Goal: Information Seeking & Learning: Check status

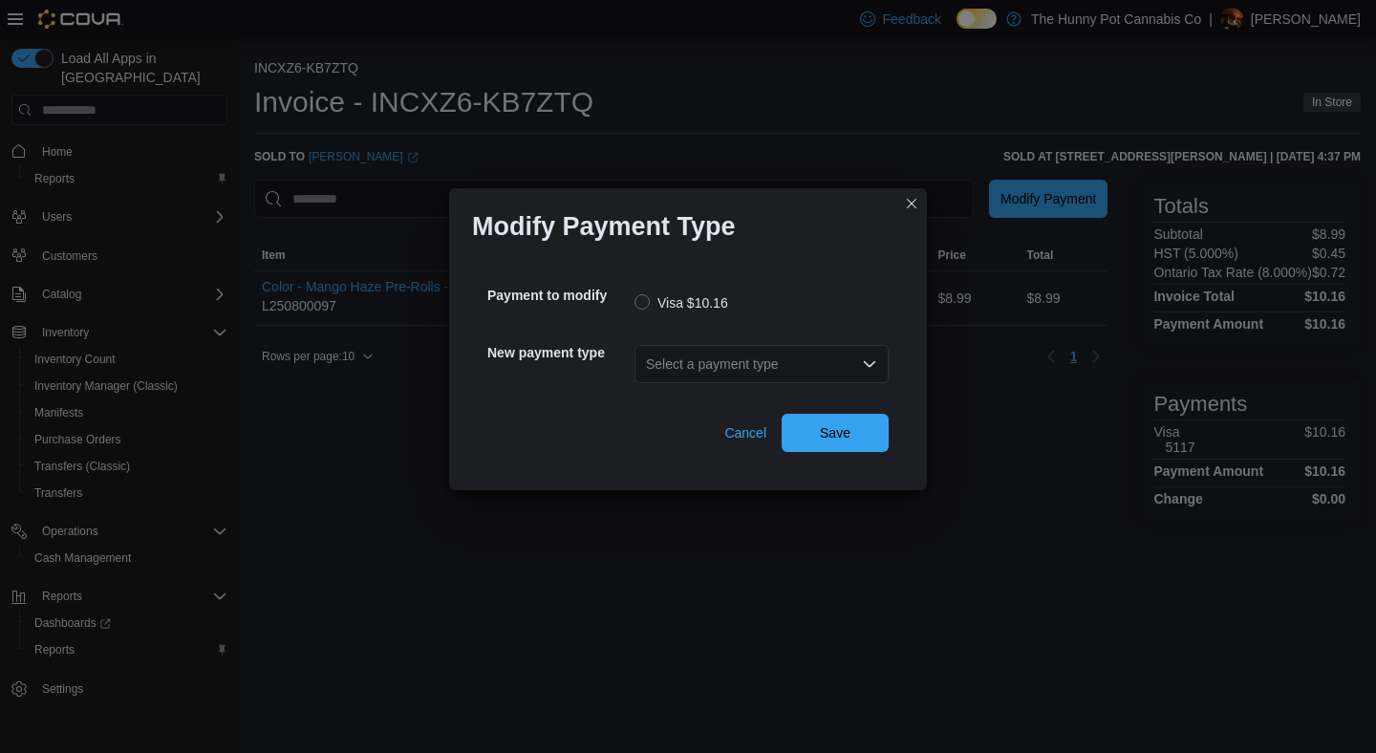
click at [763, 353] on div "Select a payment type" at bounding box center [761, 364] width 254 height 38
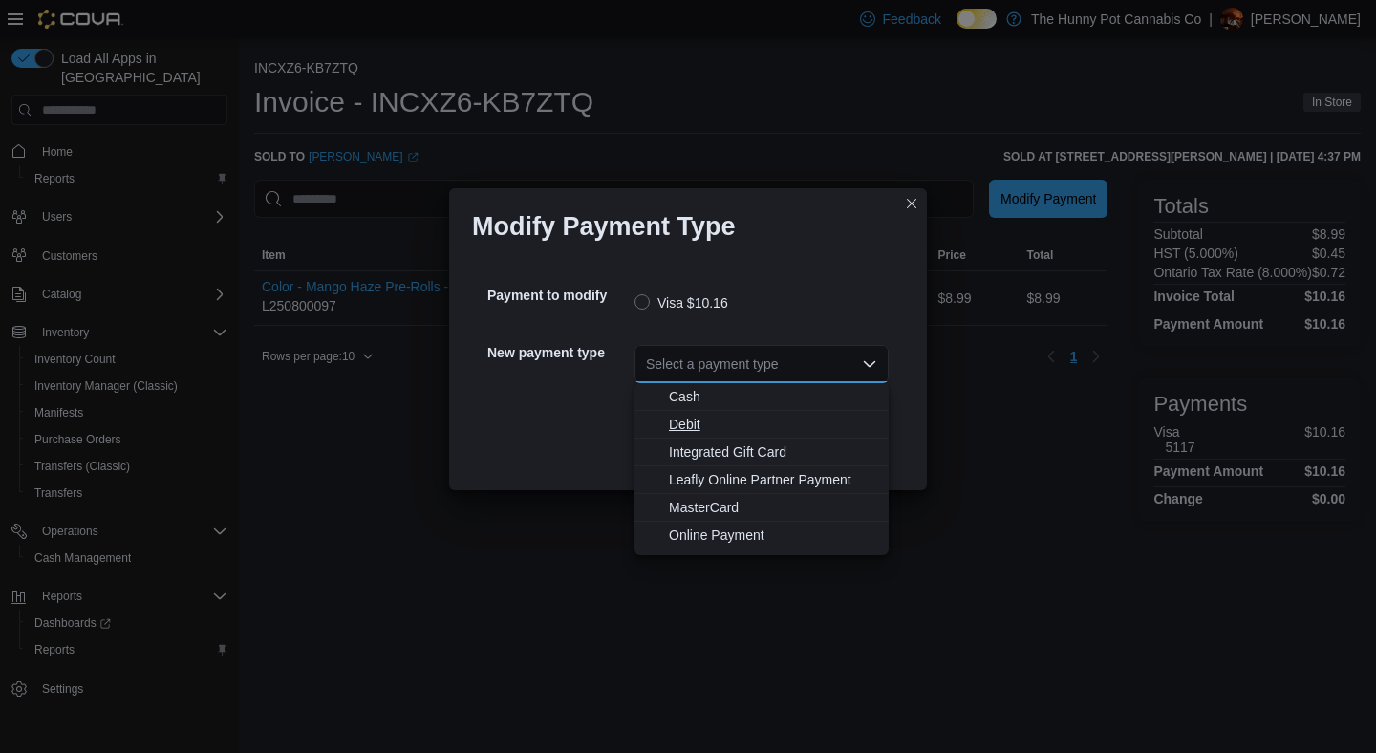
click at [708, 432] on span "Debit" at bounding box center [773, 424] width 208 height 19
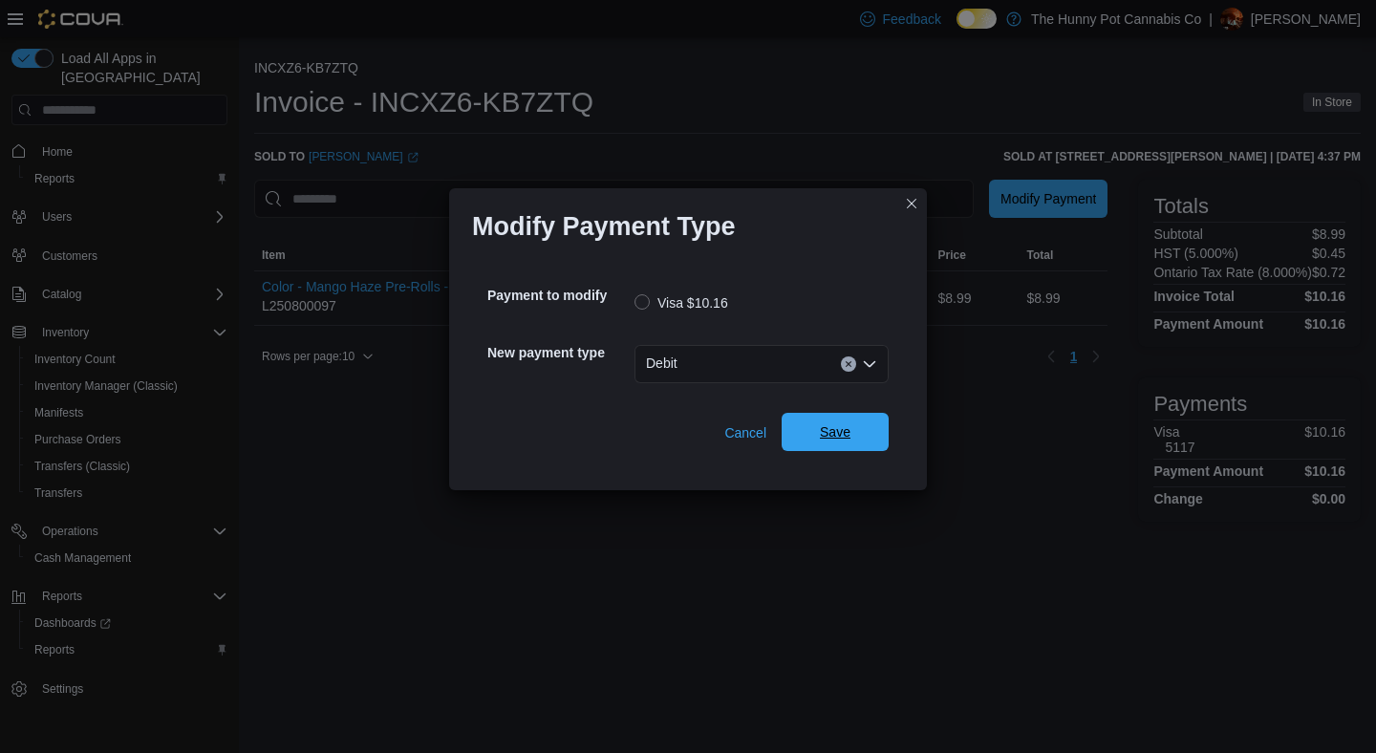
click at [835, 433] on span "Save" at bounding box center [835, 431] width 31 height 19
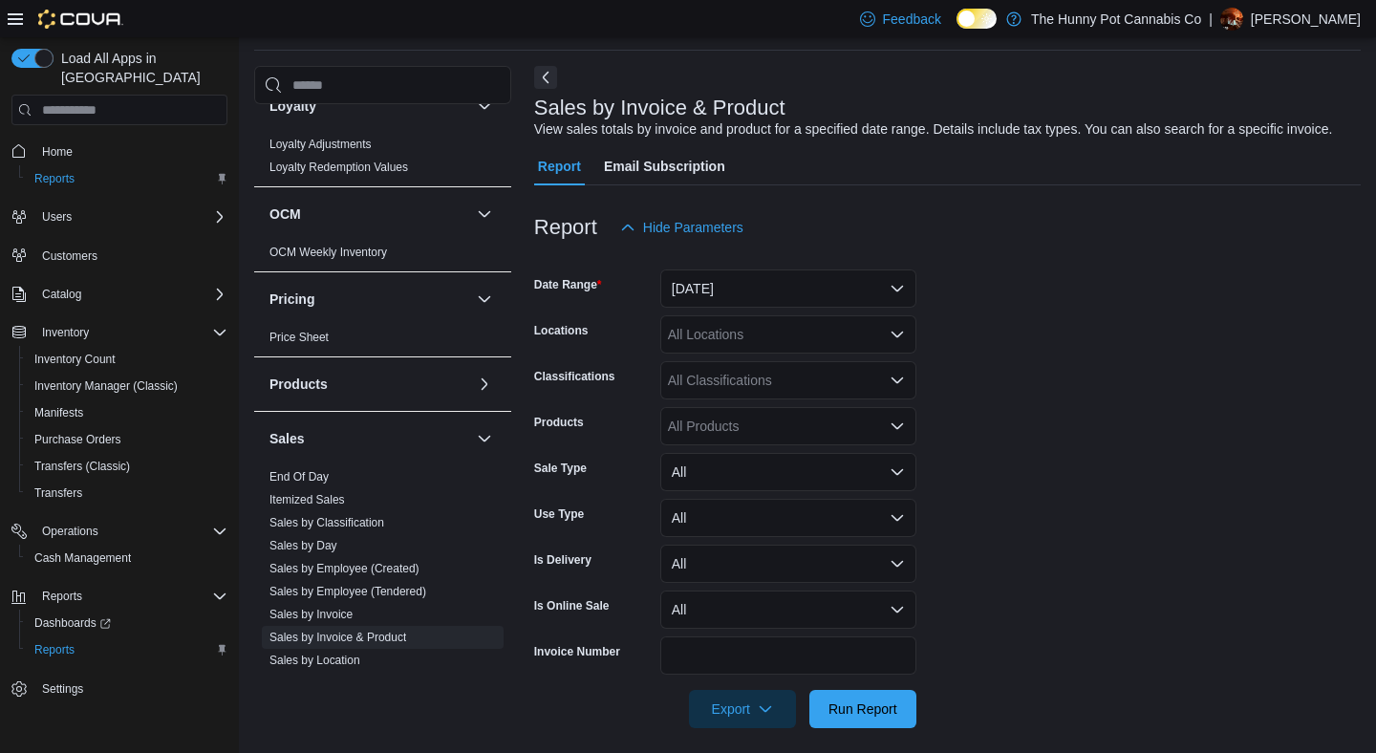
scroll to position [689, 0]
click at [752, 302] on button "Yesterday" at bounding box center [788, 288] width 256 height 38
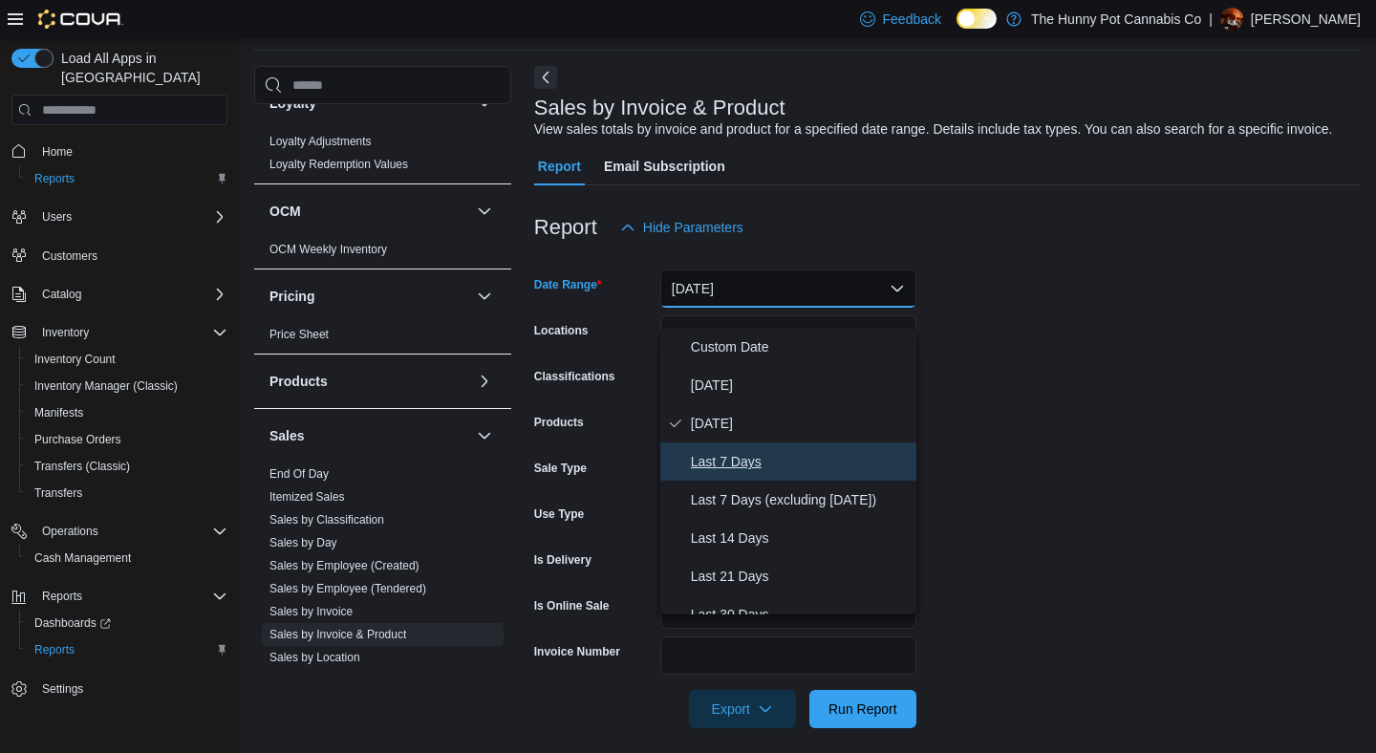
click at [733, 448] on button "Last 7 Days" at bounding box center [788, 461] width 256 height 38
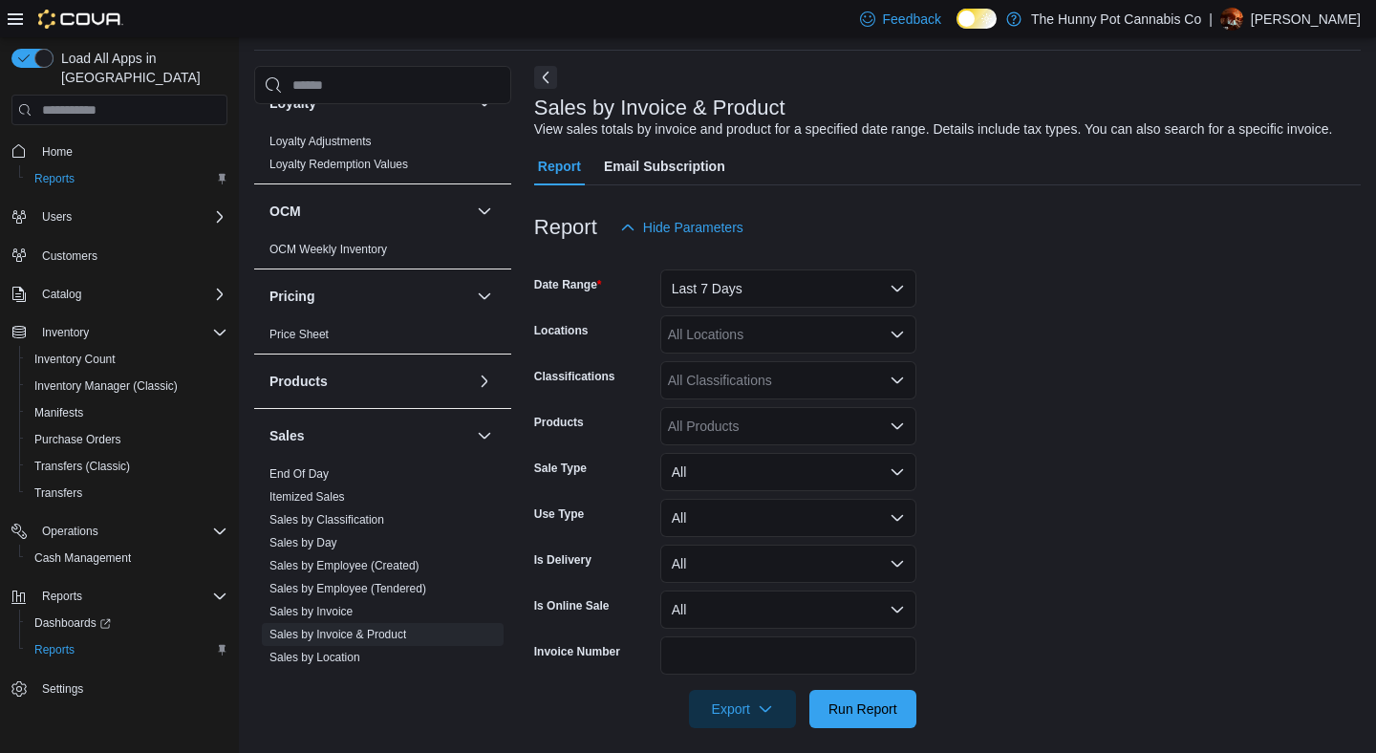
click at [1094, 388] on form "Date Range Last 7 Days Locations All Locations Classifications All Classificati…" at bounding box center [947, 488] width 827 height 482
click at [798, 354] on div "All Locations" at bounding box center [788, 334] width 256 height 38
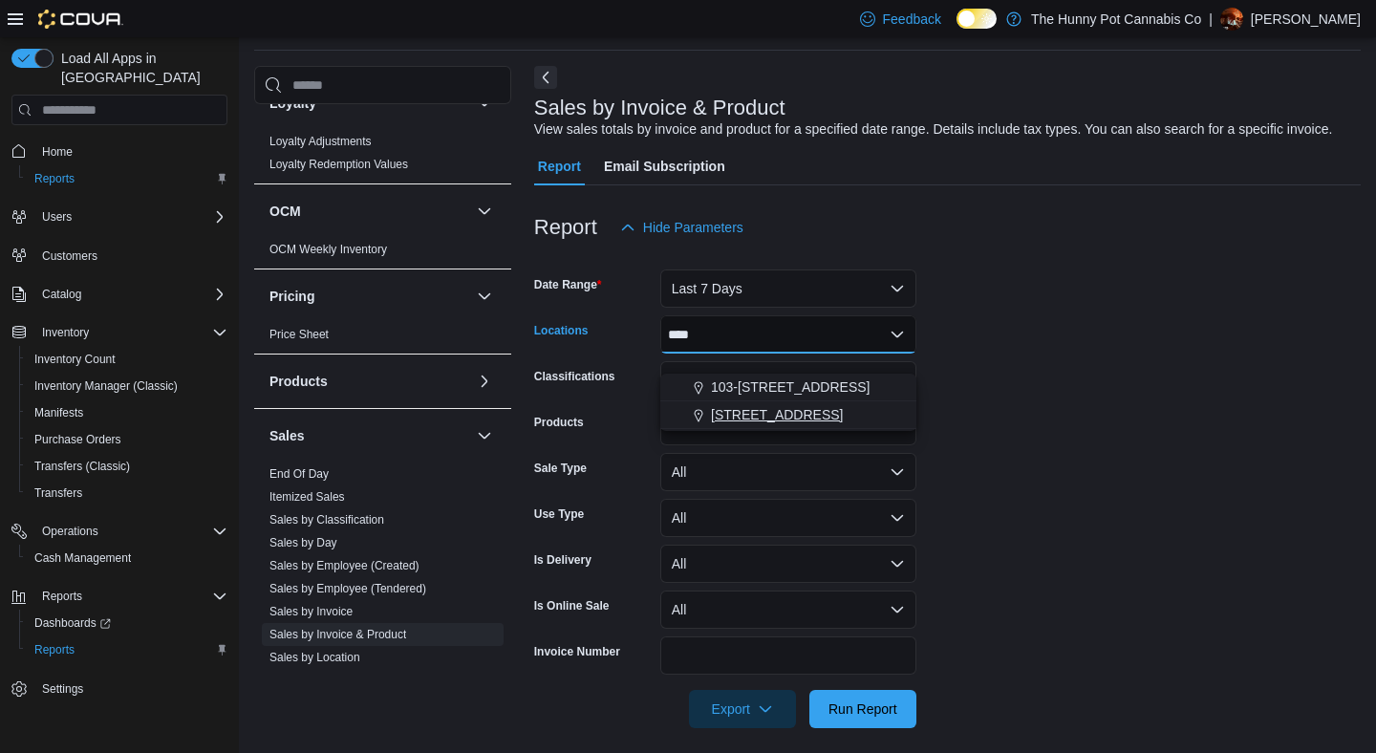
type input "****"
click at [769, 416] on span "1405 Carling Ave" at bounding box center [777, 414] width 132 height 19
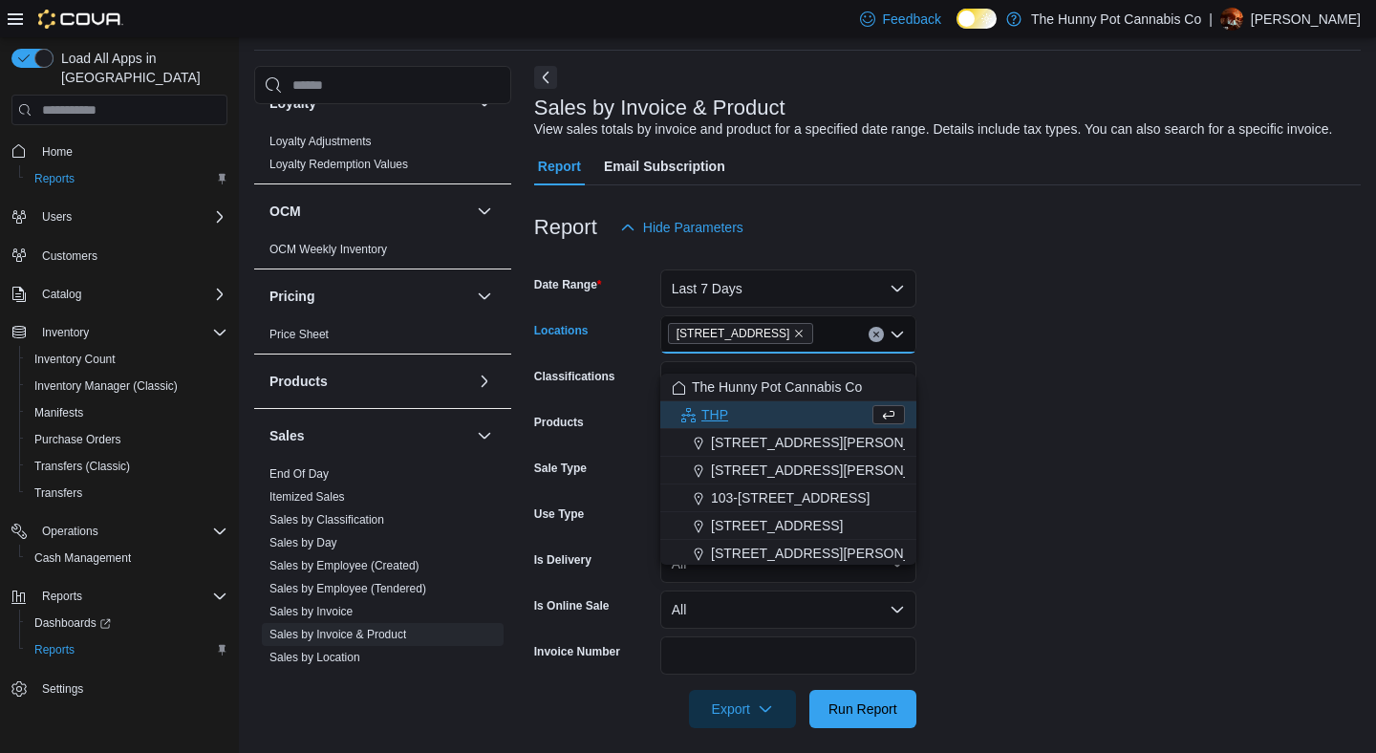
click at [1103, 391] on form "Date Range Last 7 Days Locations 1405 Carling Ave Combo box. Selected. 1405 Car…" at bounding box center [947, 488] width 827 height 482
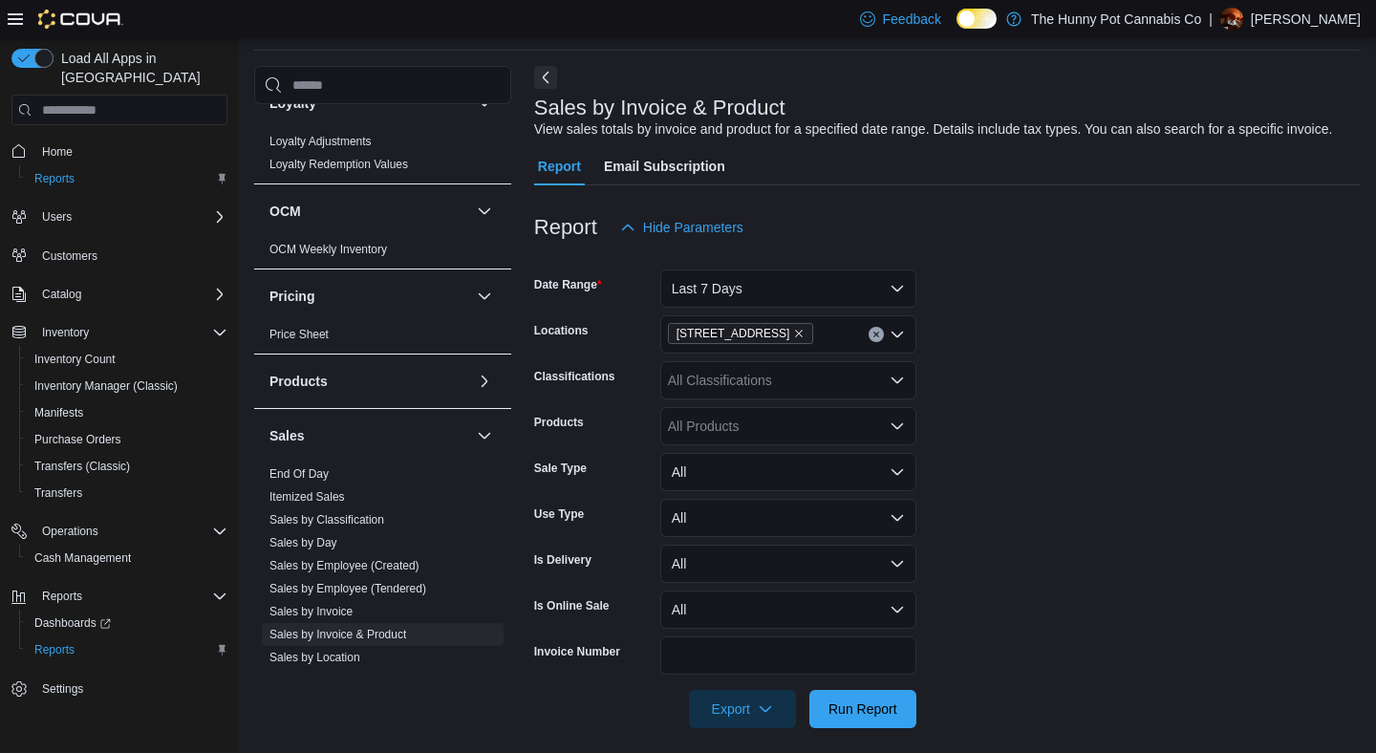
click at [759, 399] on div "All Classifications" at bounding box center [788, 380] width 256 height 38
paste input "**********"
type input "**********"
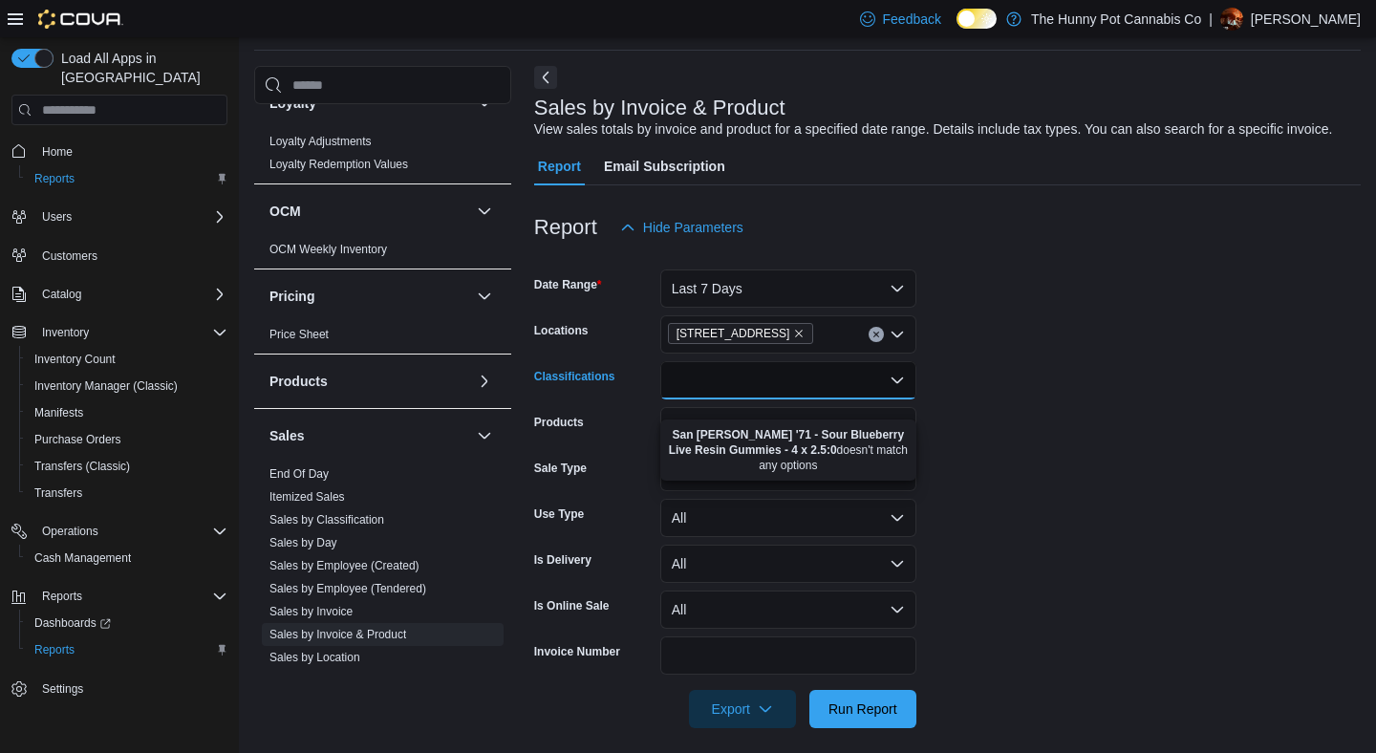
scroll to position [0, 0]
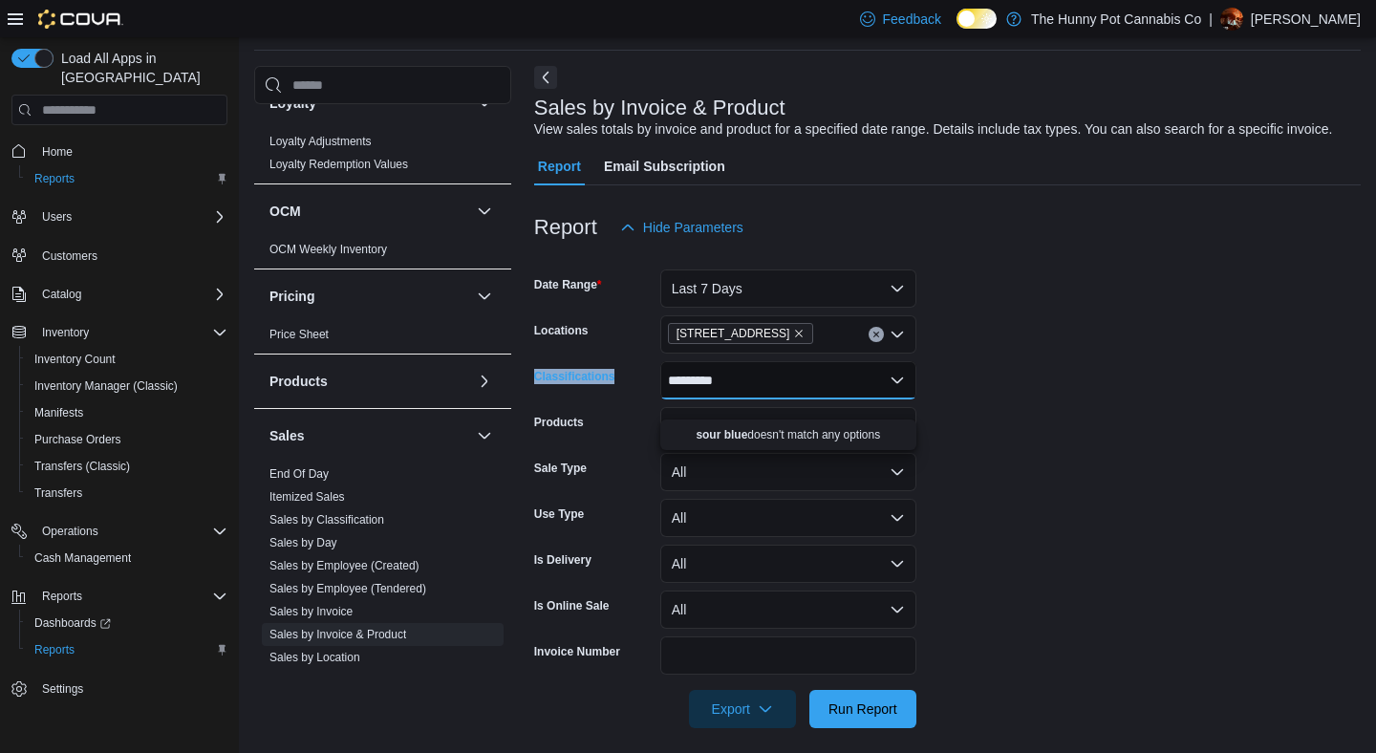
drag, startPoint x: 746, startPoint y: 406, endPoint x: 599, endPoint y: 387, distance: 148.4
click at [599, 387] on div "Classifications *********" at bounding box center [725, 380] width 382 height 38
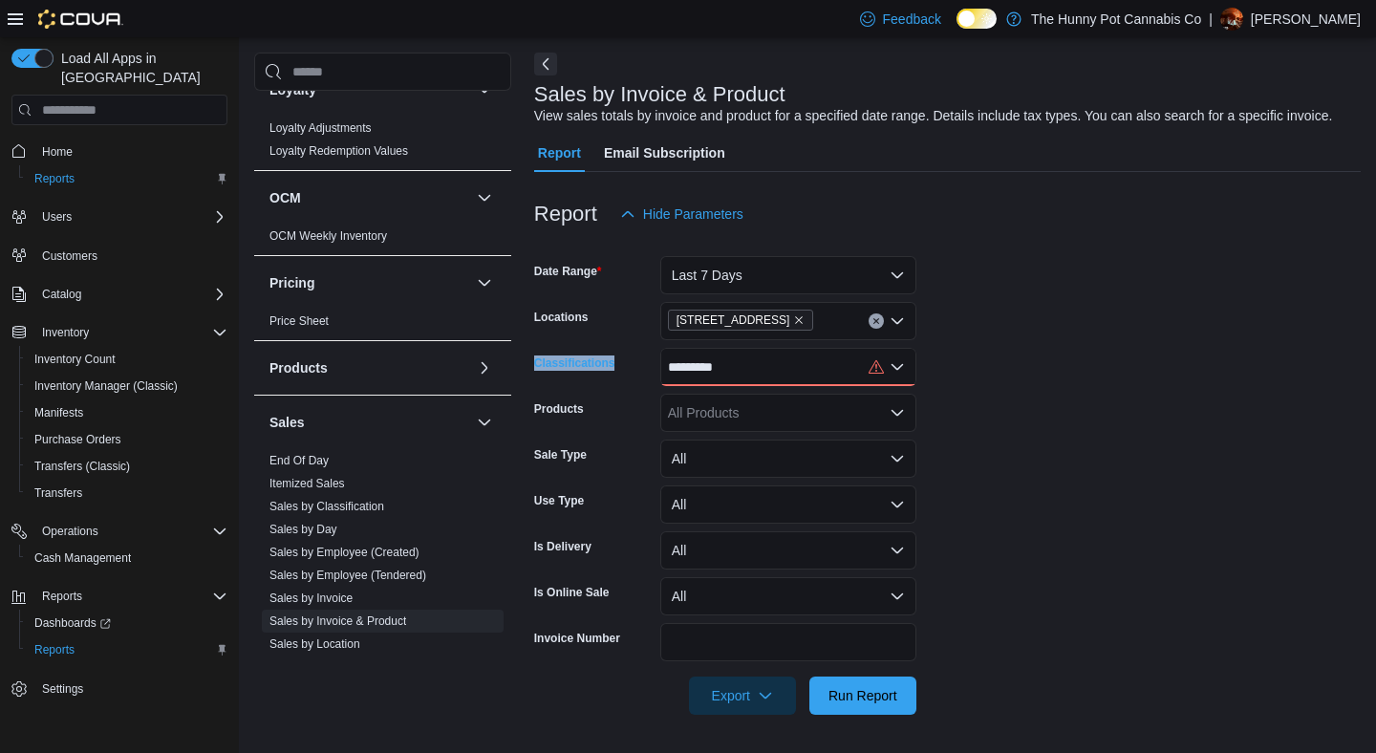
scroll to position [97, 0]
click at [776, 375] on div "*********" at bounding box center [788, 367] width 256 height 38
drag, startPoint x: 742, startPoint y: 370, endPoint x: 628, endPoint y: 370, distance: 114.7
click at [631, 370] on div "Classifications *********" at bounding box center [725, 367] width 382 height 38
click at [737, 366] on div "*********" at bounding box center [788, 367] width 256 height 38
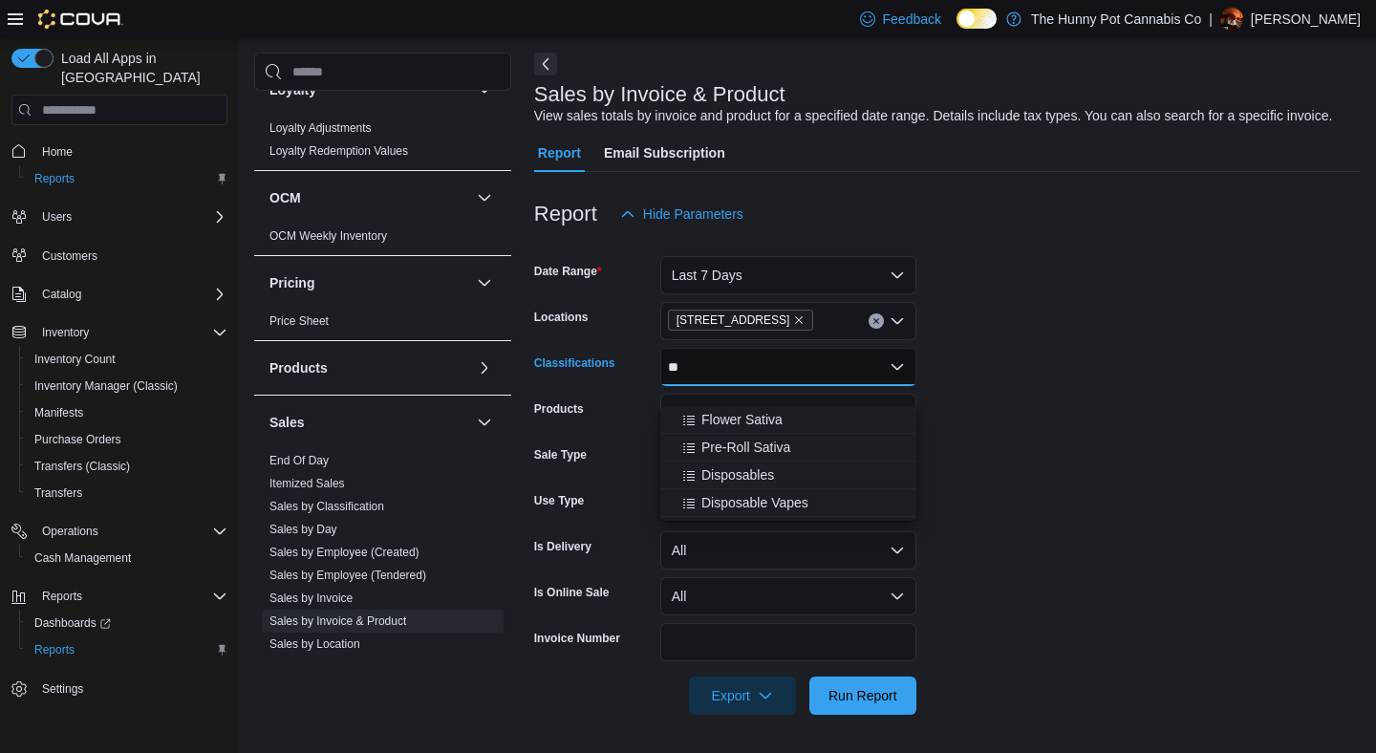
type input "*"
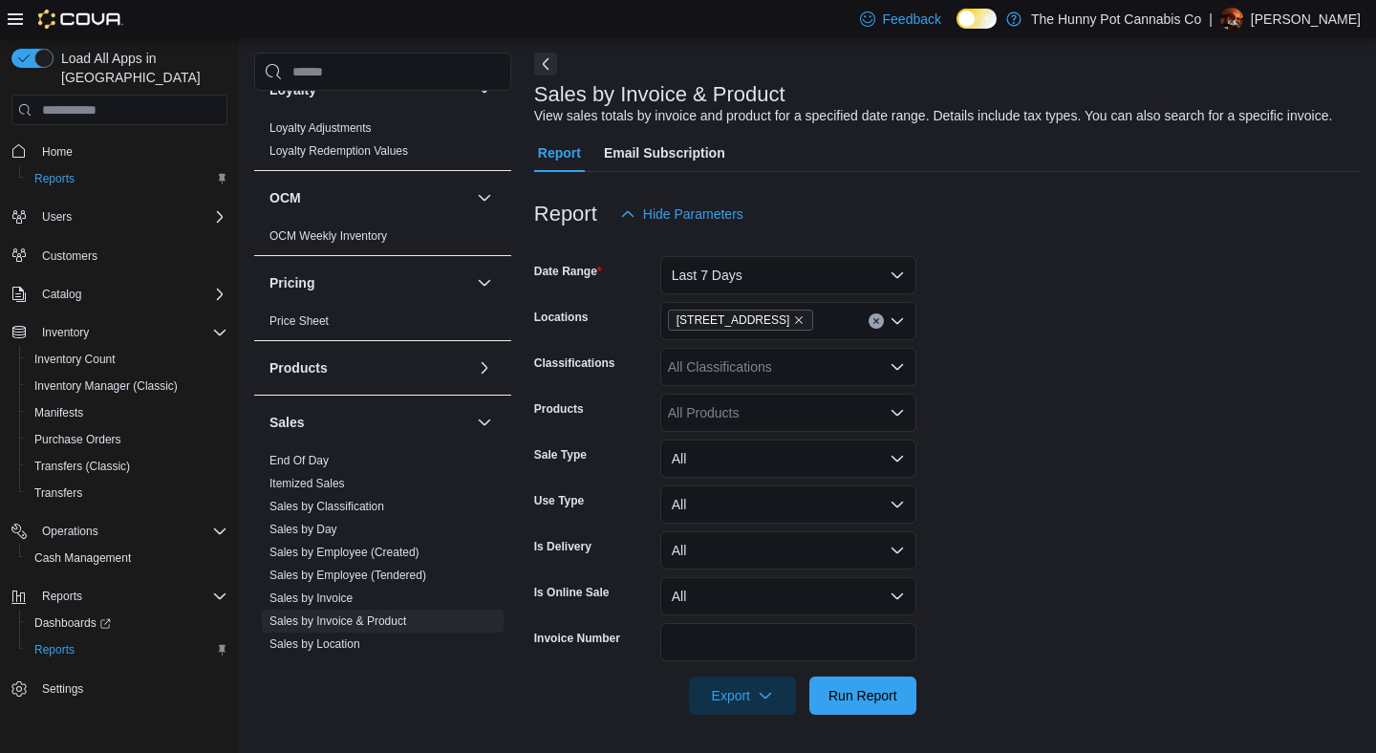
click at [1014, 333] on form "Date Range Last 7 Days Locations 1405 Carling Ave Classifications All Classific…" at bounding box center [947, 474] width 827 height 482
click at [771, 418] on div "All Products" at bounding box center [788, 413] width 256 height 38
paste input "**********"
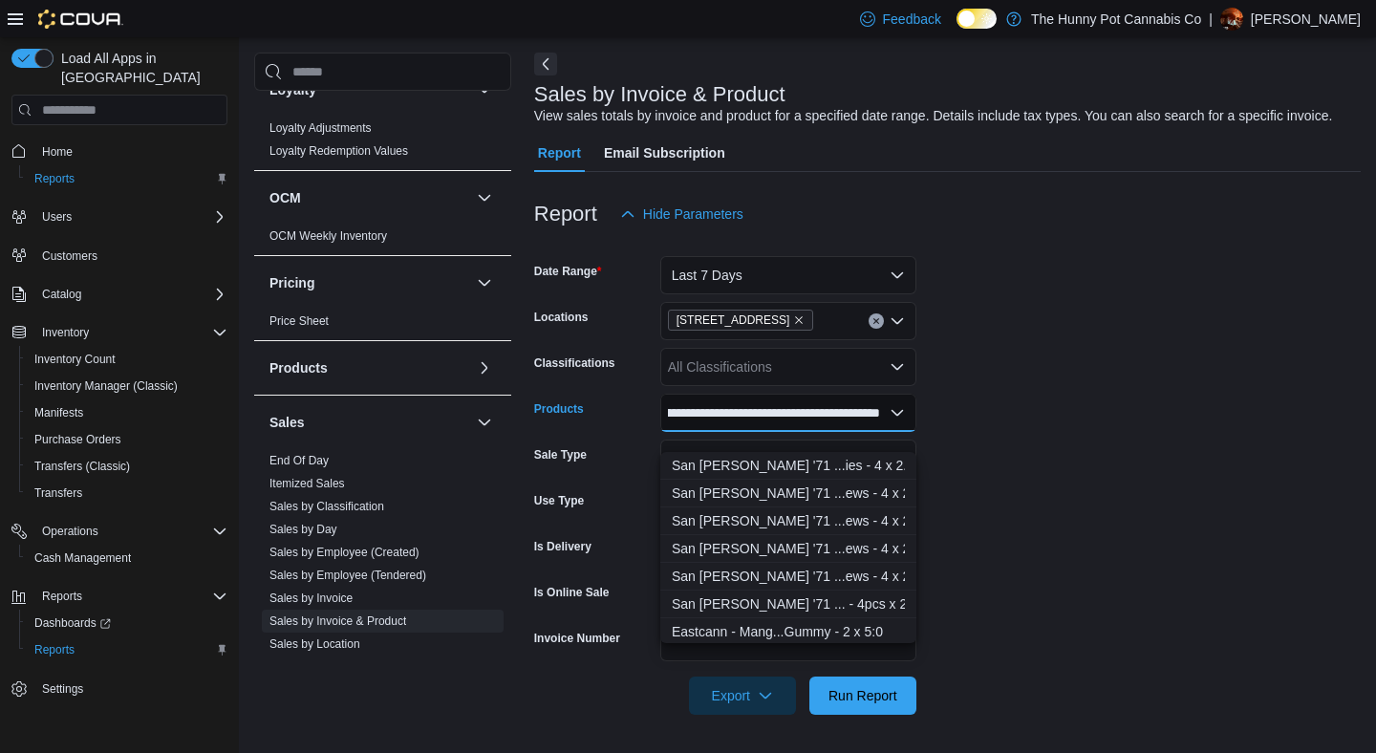
scroll to position [0, 174]
type input "**********"
click at [769, 456] on div "San [PERSON_NAME] '71 ...ies - 4 x 2.5:0" at bounding box center [788, 465] width 233 height 19
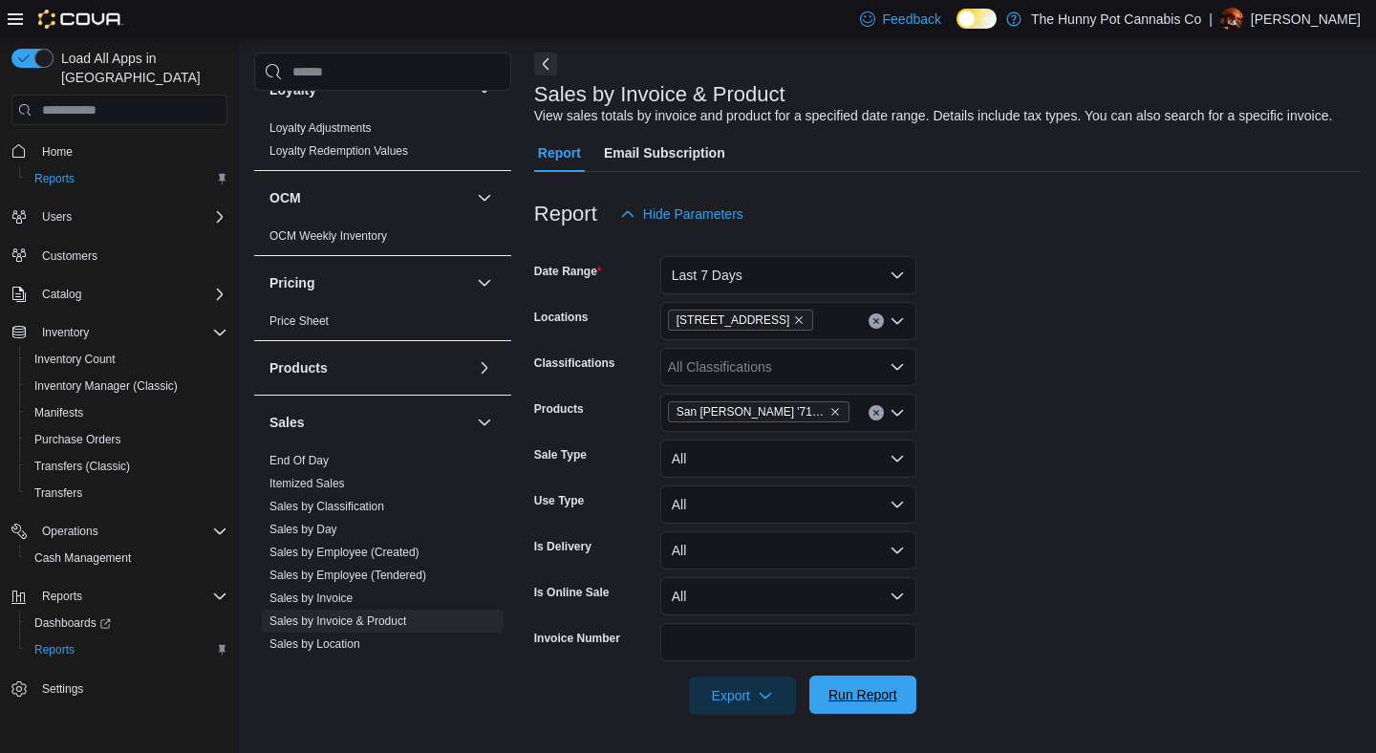
click at [889, 695] on span "Run Report" at bounding box center [862, 694] width 69 height 19
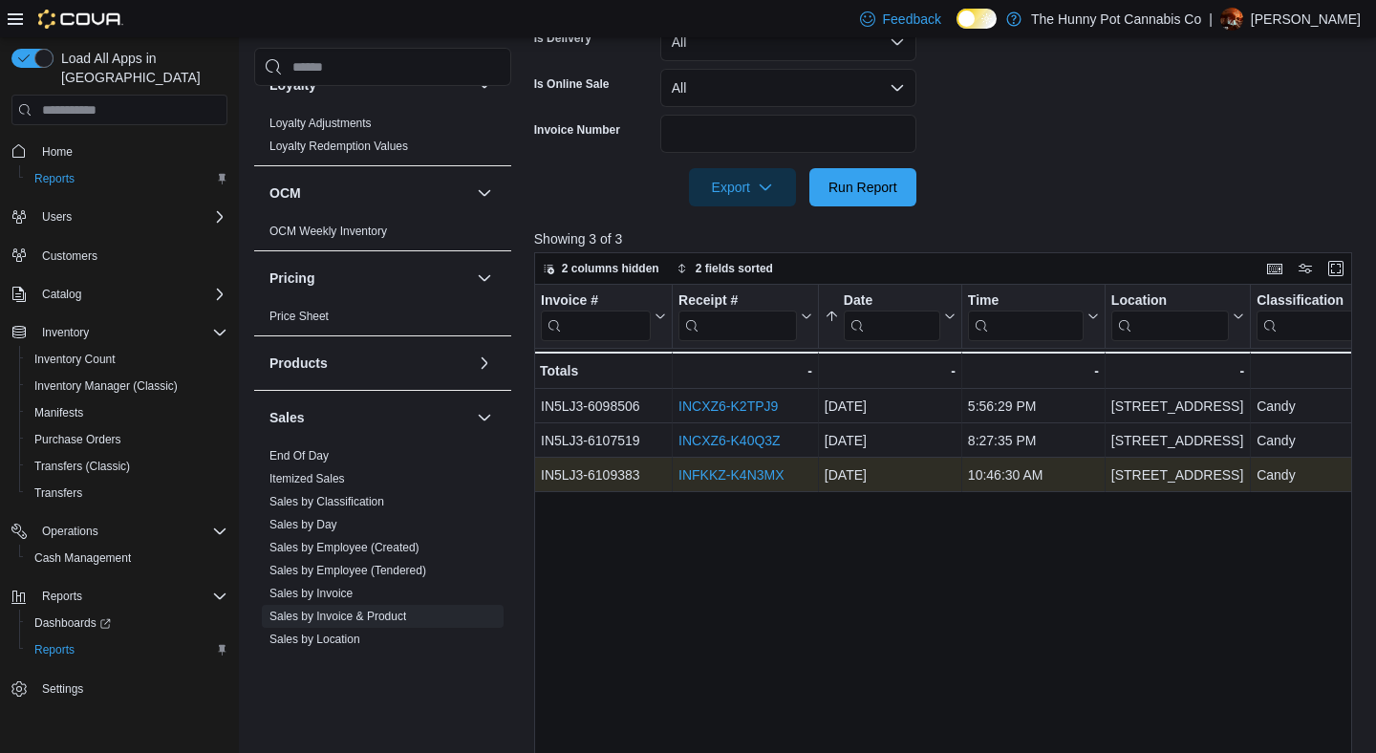
click at [753, 484] on link "INFKKZ-K4N3MX" at bounding box center [730, 475] width 105 height 15
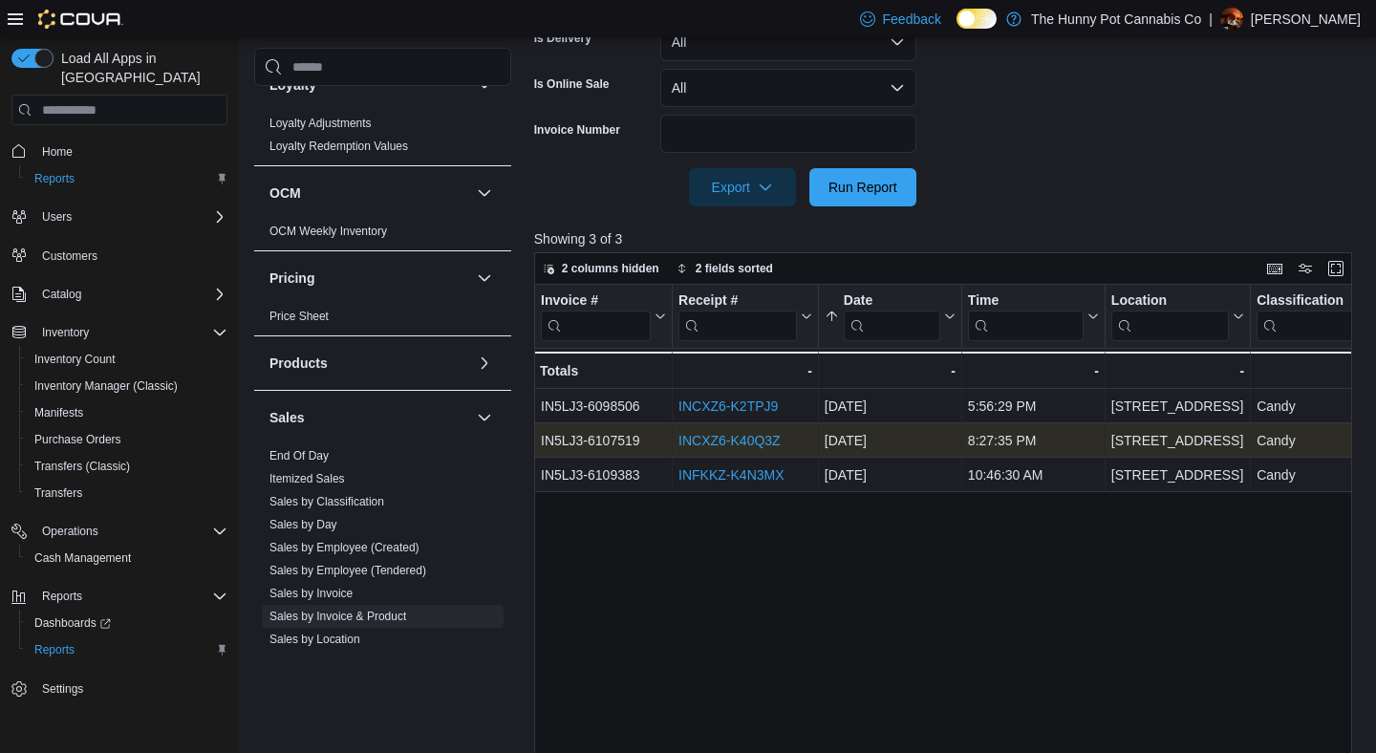
click at [717, 449] on link "INCXZ6-K40Q3Z" at bounding box center [729, 441] width 102 height 15
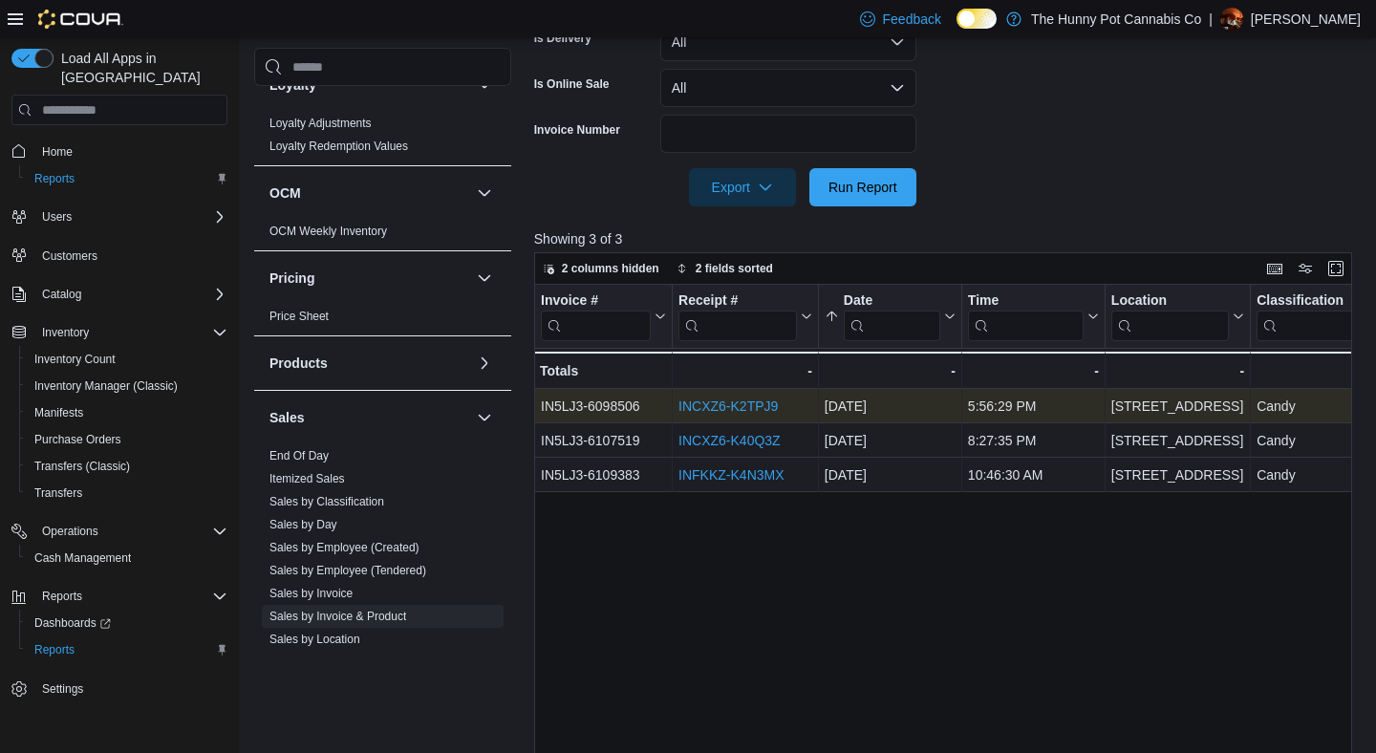
click at [742, 415] on div "INCXZ6-K2TPJ9" at bounding box center [745, 407] width 134 height 23
click at [734, 415] on link "INCXZ6-K2TPJ9" at bounding box center [727, 406] width 99 height 15
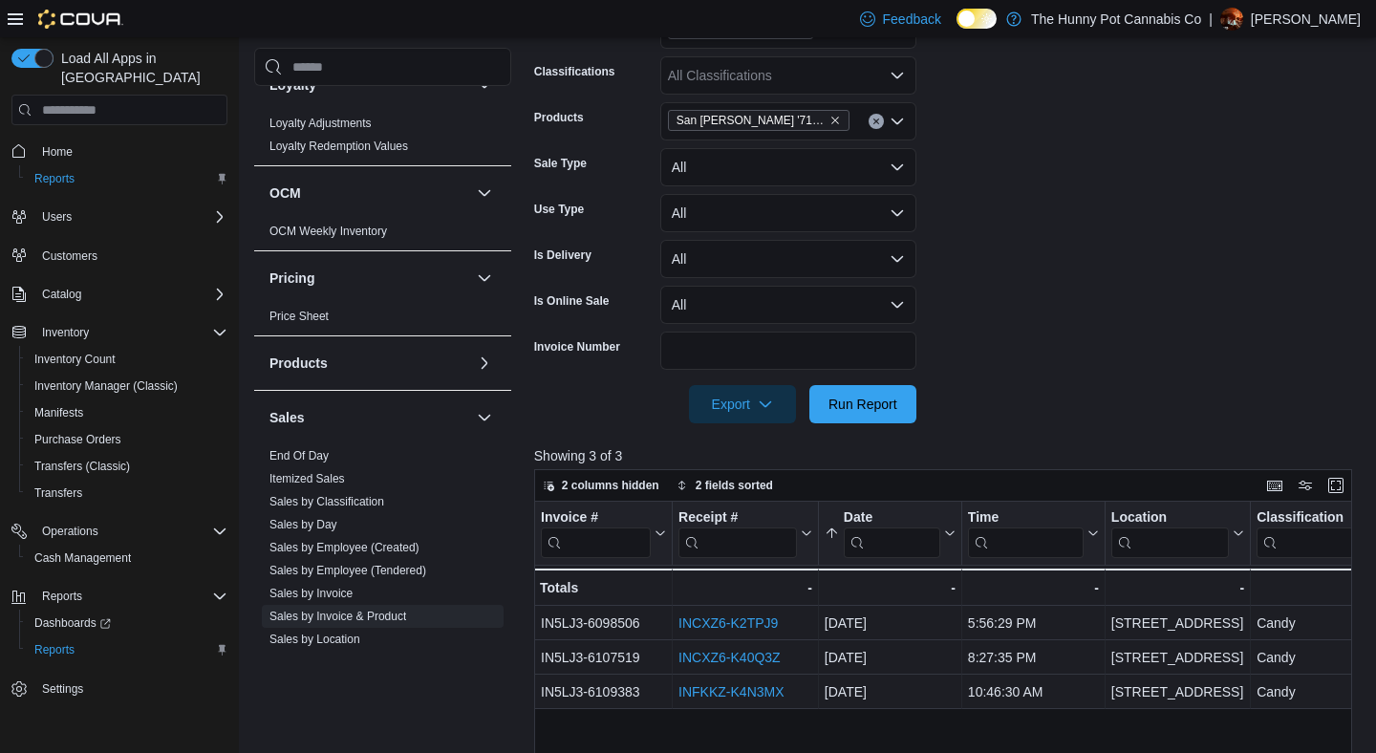
scroll to position [136, 0]
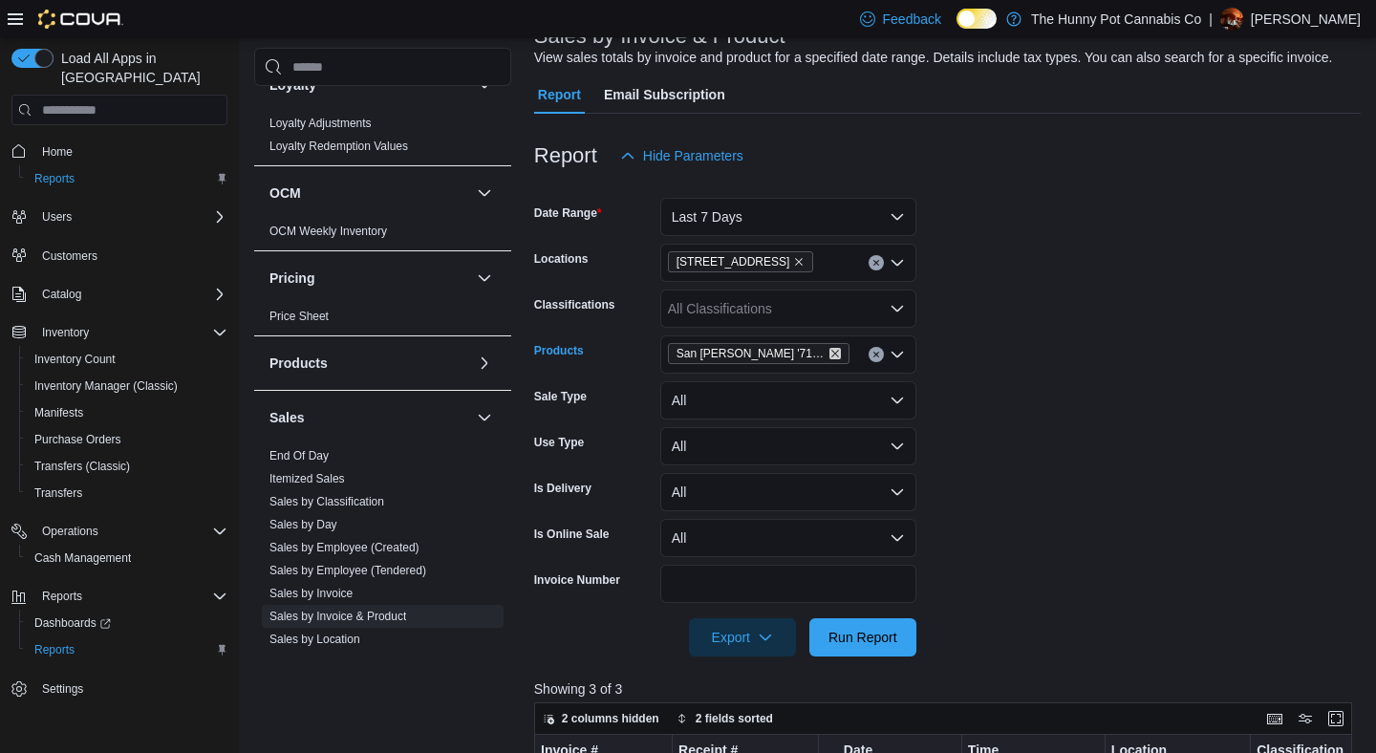
click at [837, 359] on icon "Remove San Rafael '71 - Sour Blueberry Live Resin Gummies - 4 x 2.5:0 from sele…" at bounding box center [834, 353] width 11 height 11
paste input "**********"
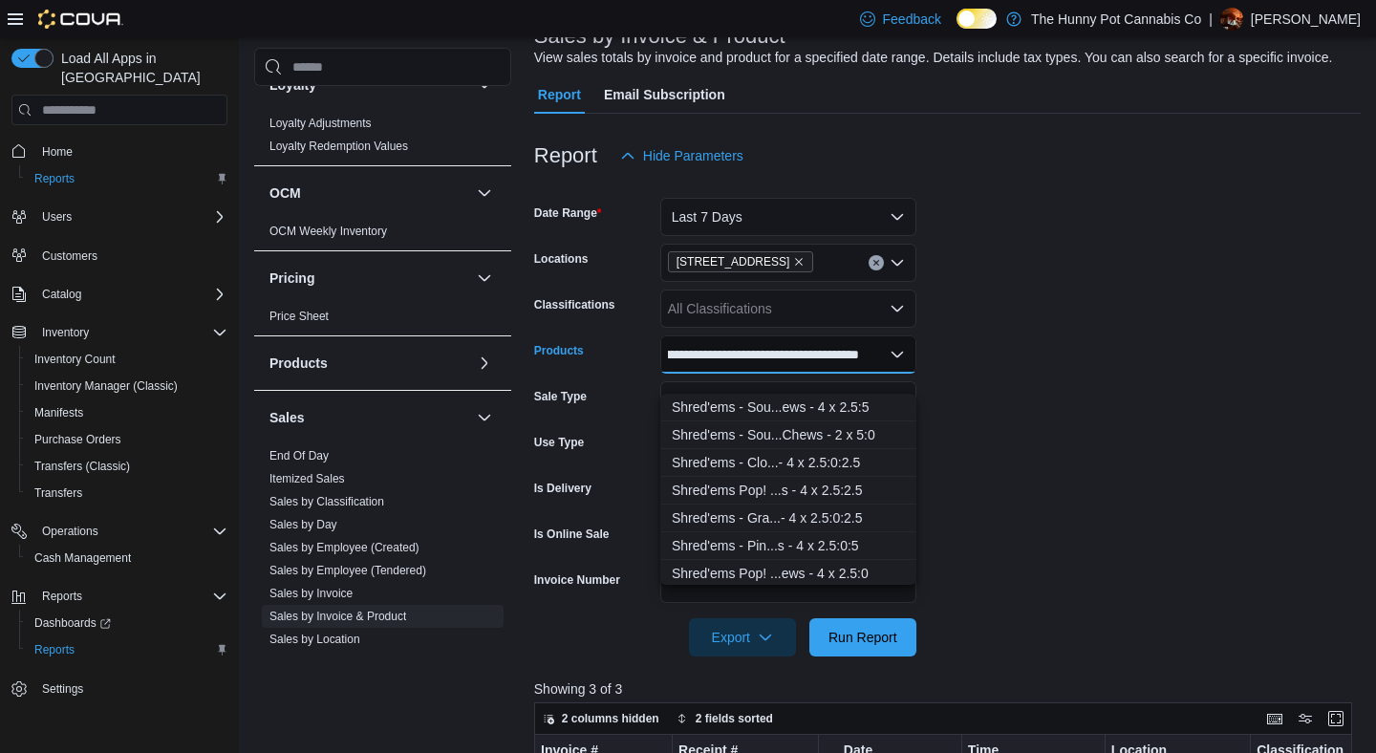
scroll to position [0, 135]
type input "**********"
click at [787, 402] on div "Shred'ems - Sou...ews - 4 x 2.5:5" at bounding box center [788, 407] width 233 height 19
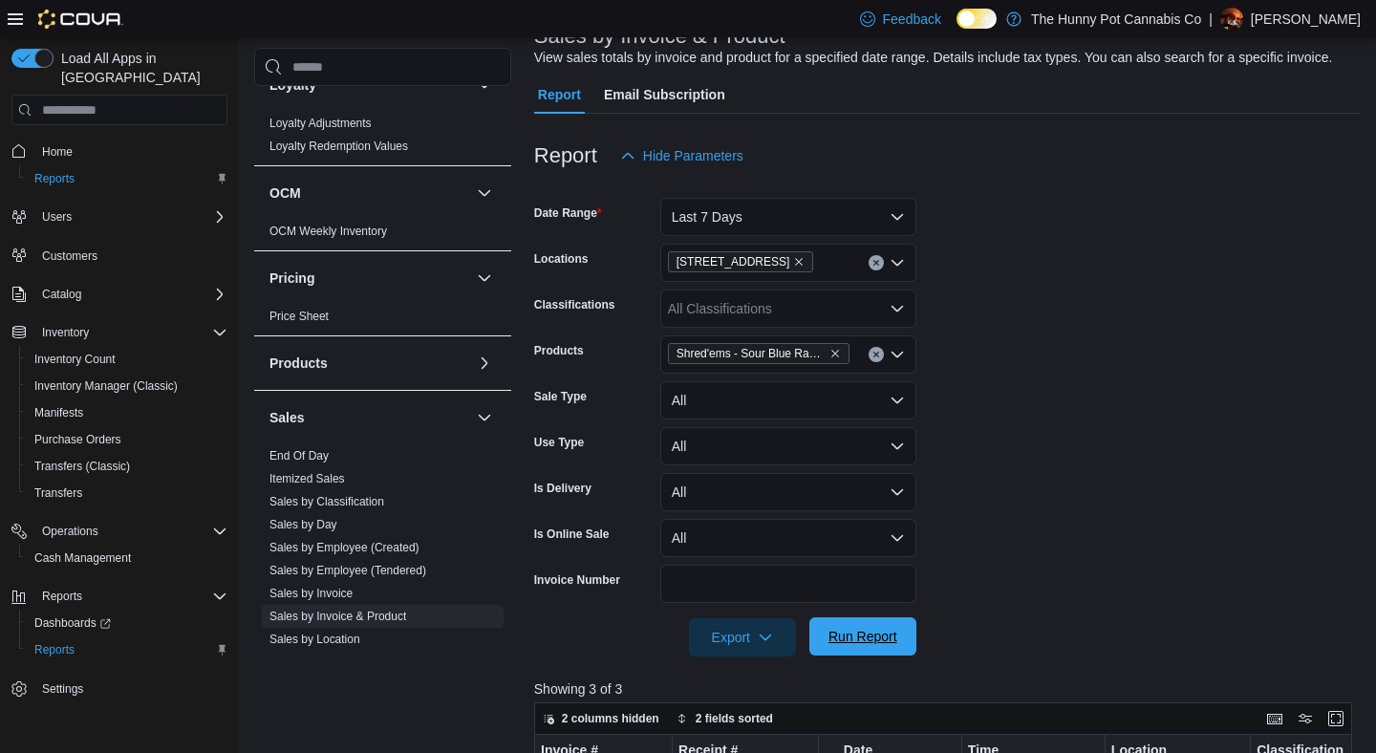
click at [854, 646] on span "Run Report" at bounding box center [862, 636] width 69 height 19
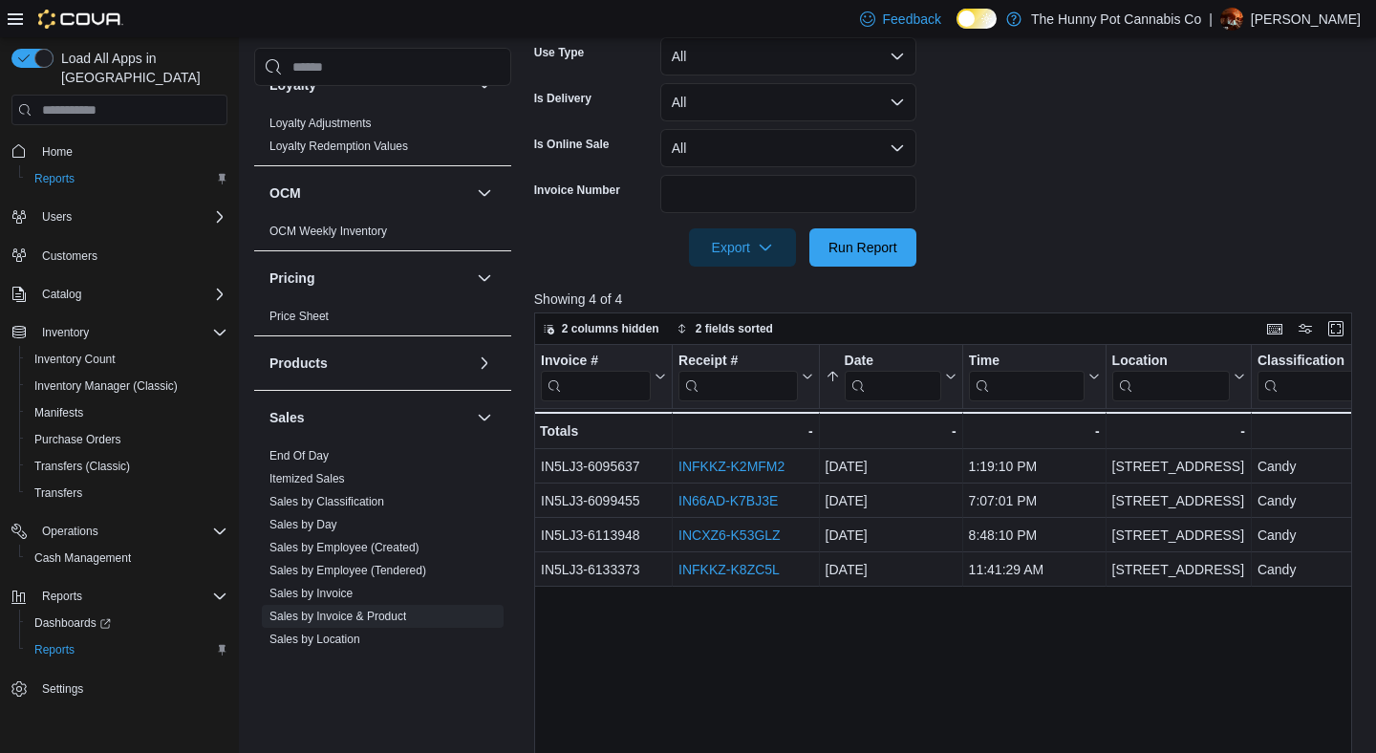
scroll to position [604, 0]
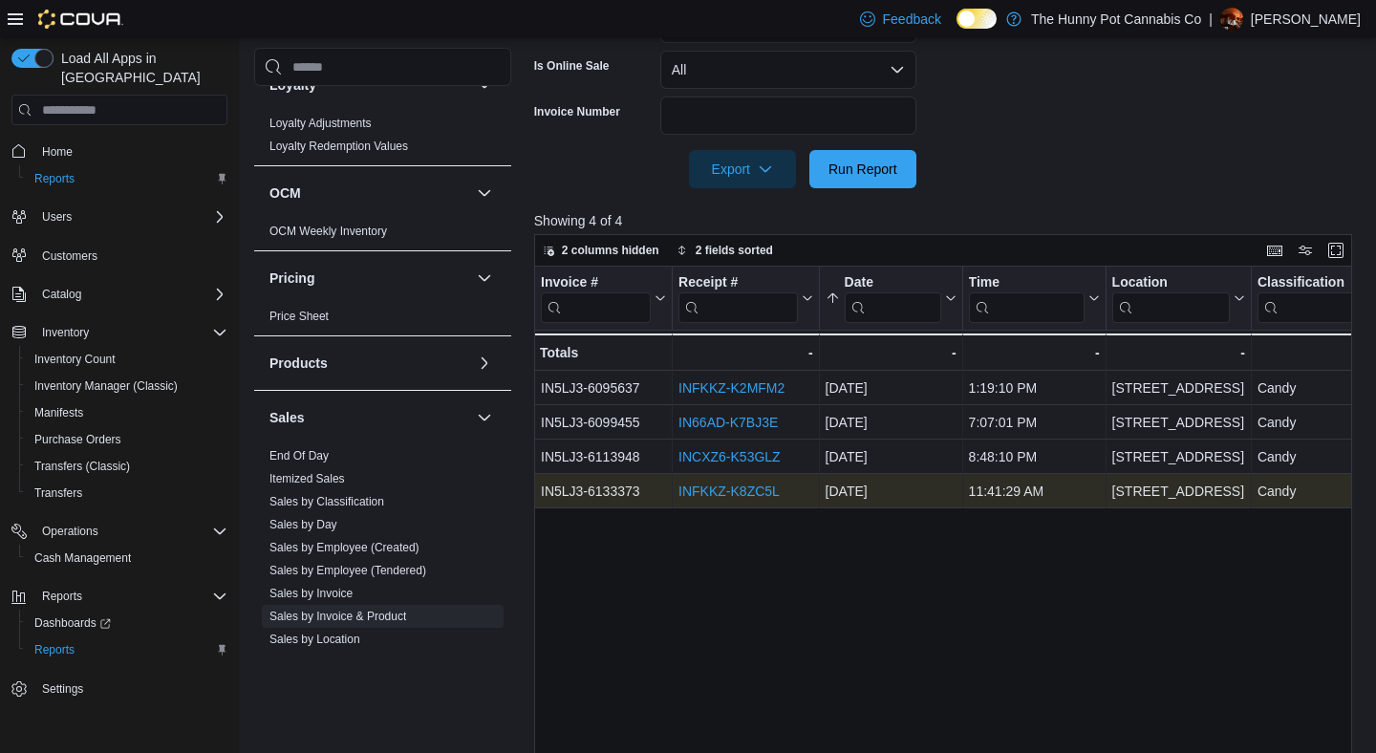
click at [734, 500] on link "INFKKZ-K8ZC5L" at bounding box center [728, 491] width 101 height 15
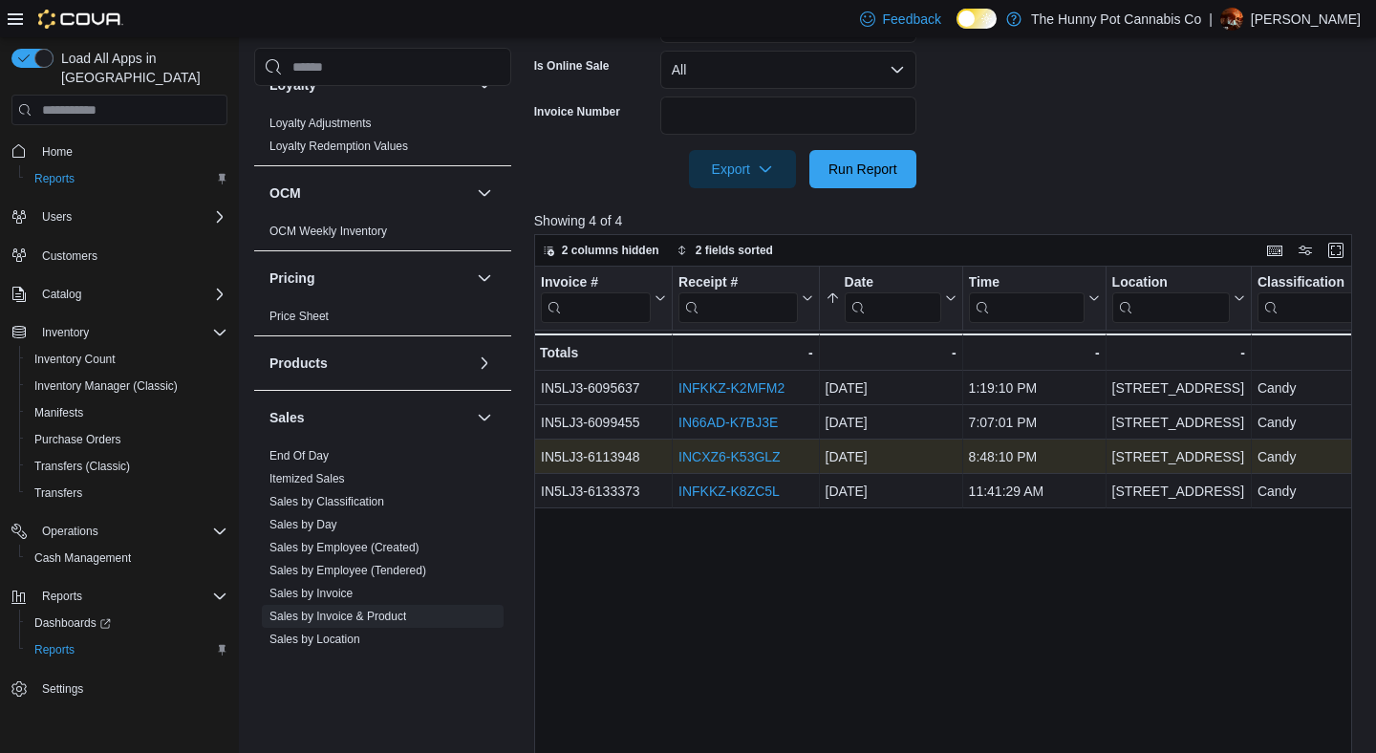
click at [725, 465] on link "INCXZ6-K53GLZ" at bounding box center [729, 457] width 102 height 15
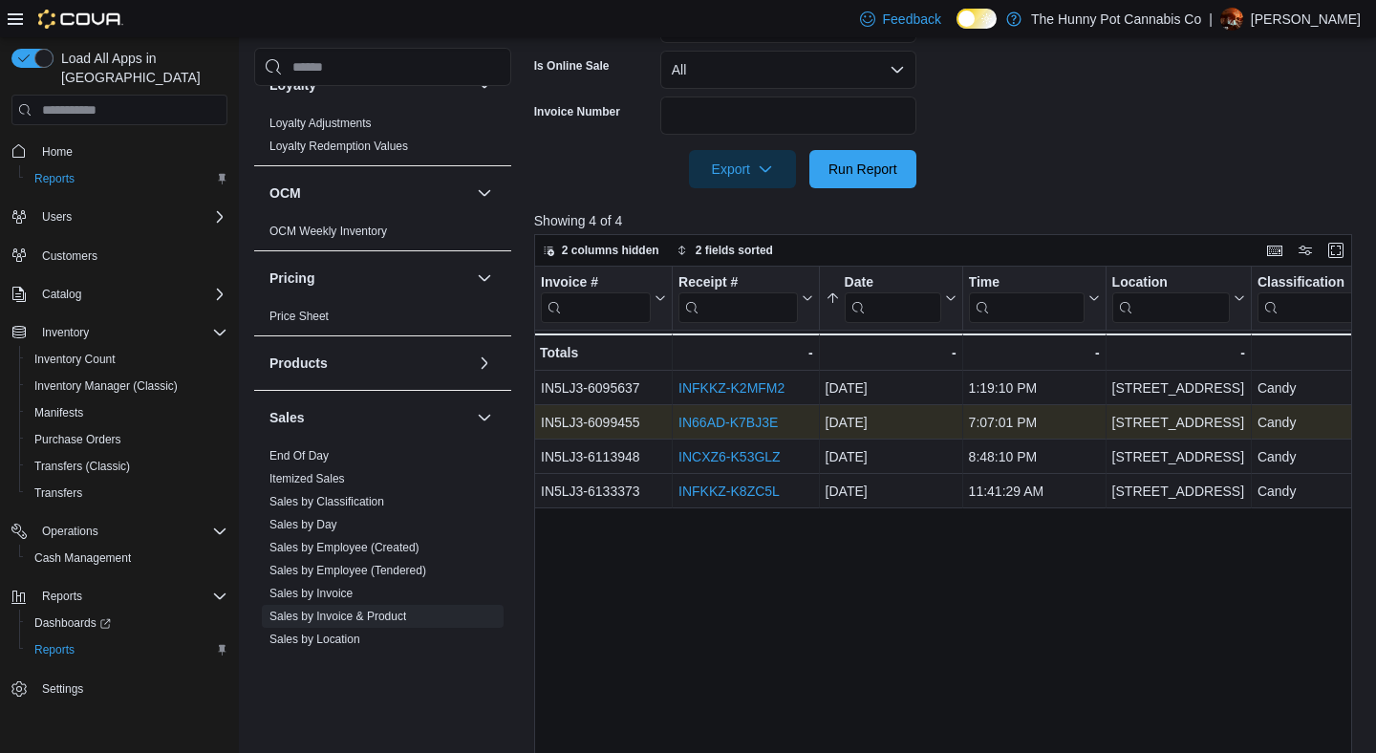
click at [748, 431] on link "IN66AD-K7BJ3E" at bounding box center [727, 423] width 99 height 15
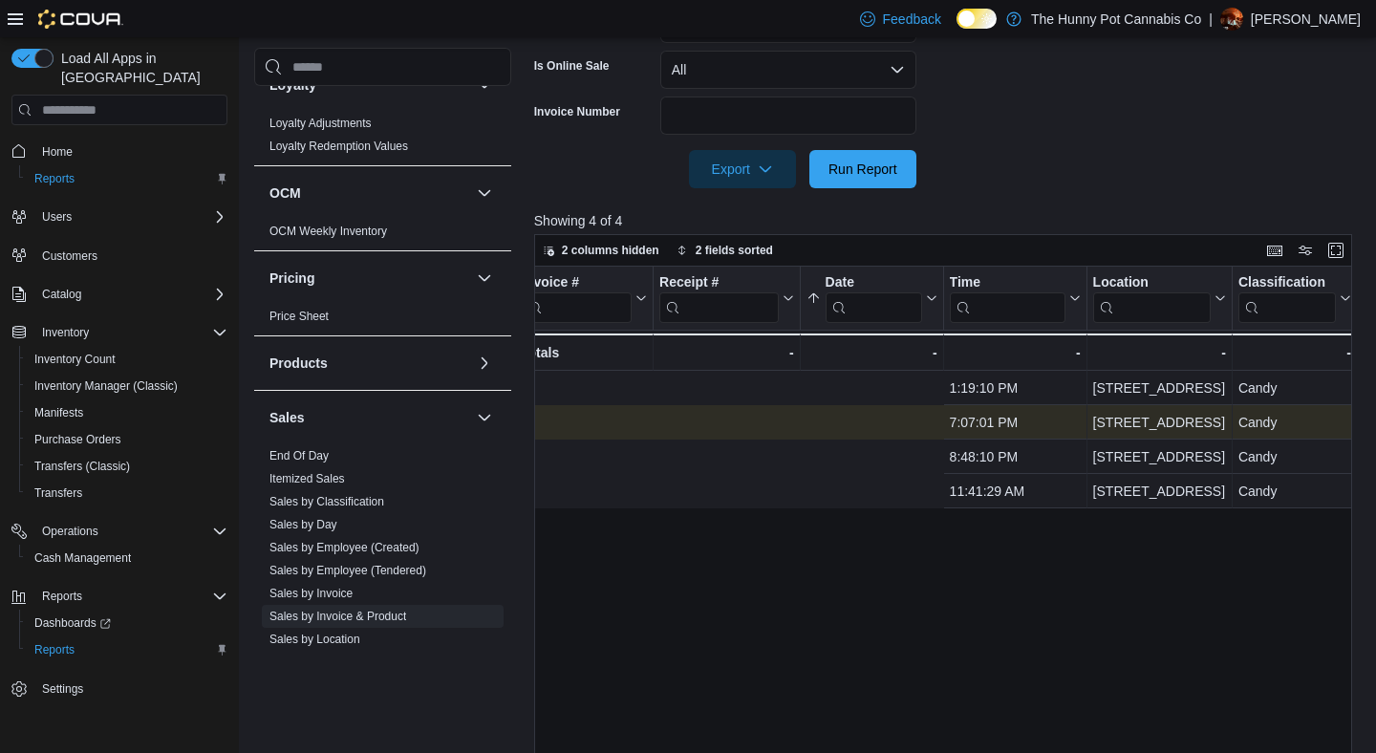
scroll to position [0, 0]
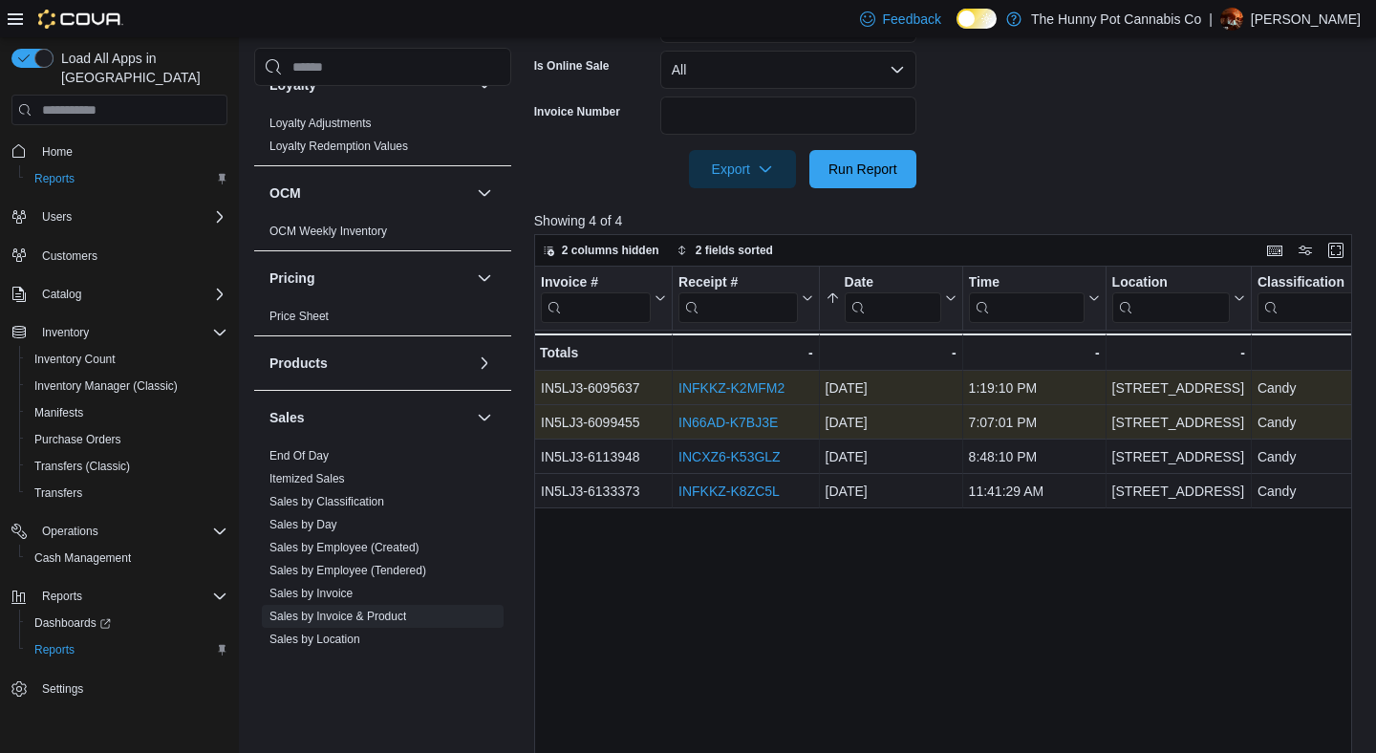
click at [759, 397] on link "INFKKZ-K2MFM2" at bounding box center [731, 388] width 106 height 15
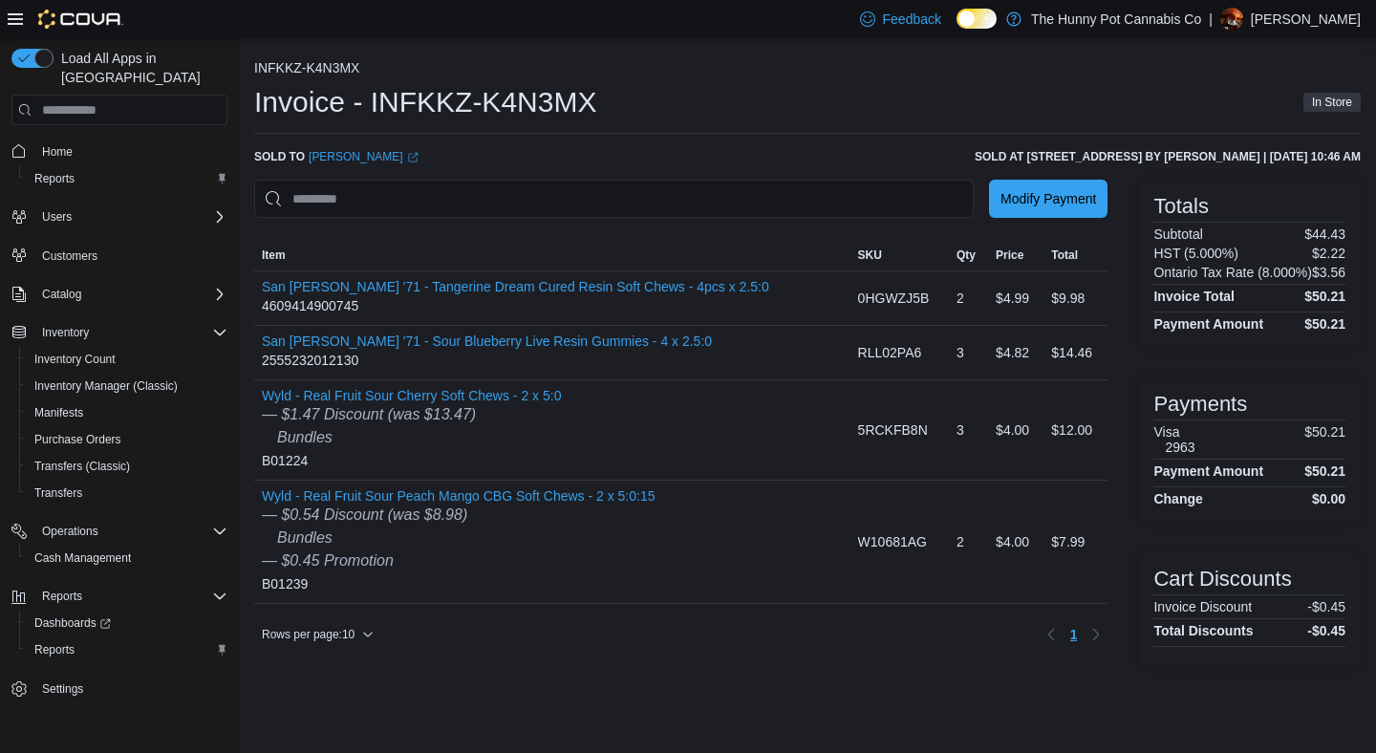
click at [594, 232] on div at bounding box center [680, 229] width 853 height 23
click at [593, 232] on div at bounding box center [680, 229] width 853 height 23
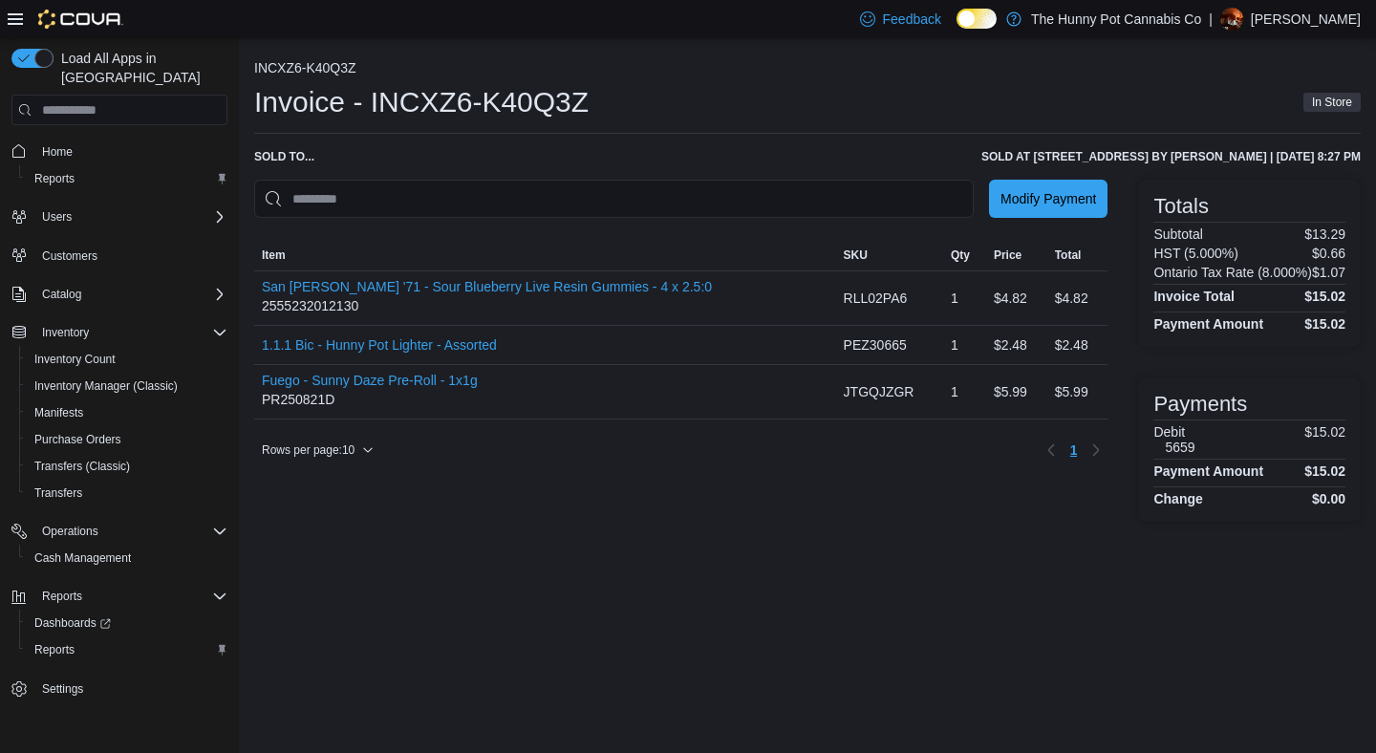
click at [737, 162] on div "Sold to ... Sold at 1405 Carling Ave by Natalie Richard | October 4, 2025 8:27 …" at bounding box center [807, 156] width 1107 height 15
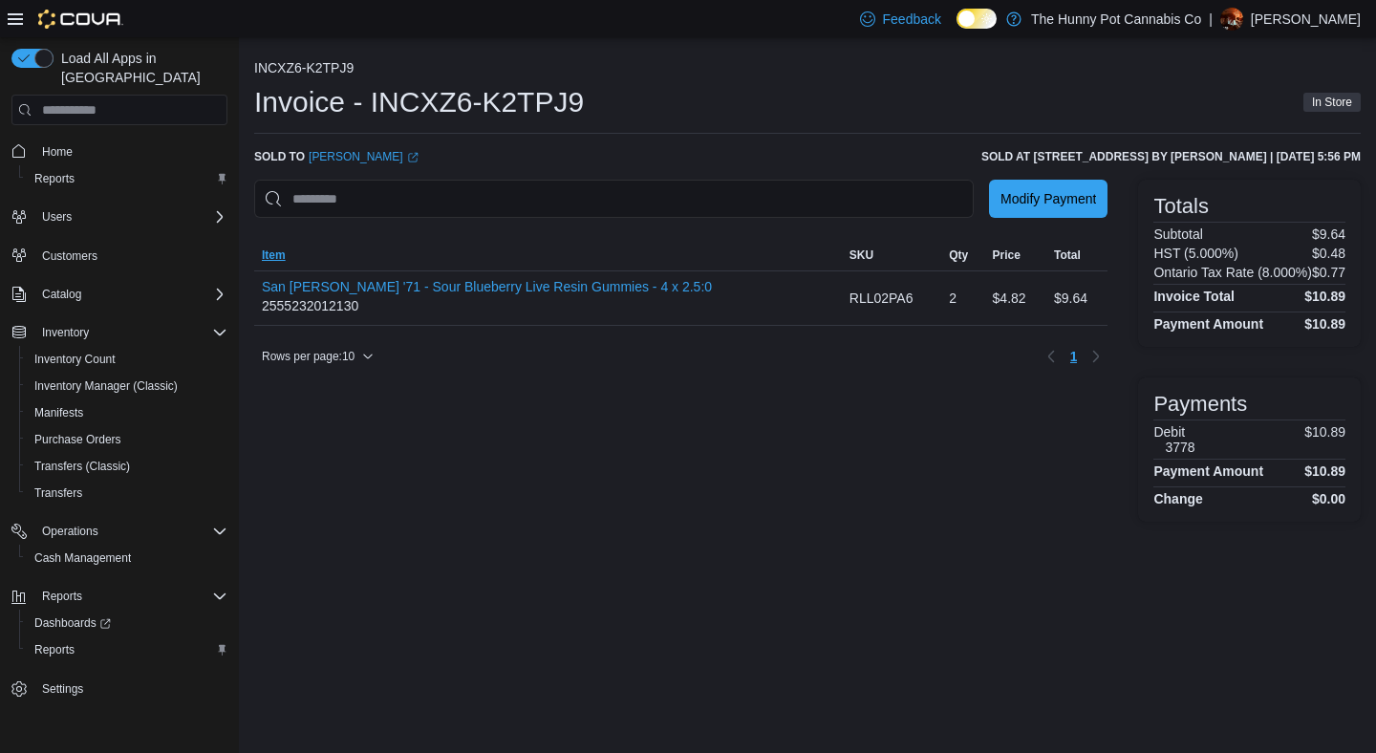
click at [665, 242] on span "Item" at bounding box center [548, 255] width 588 height 31
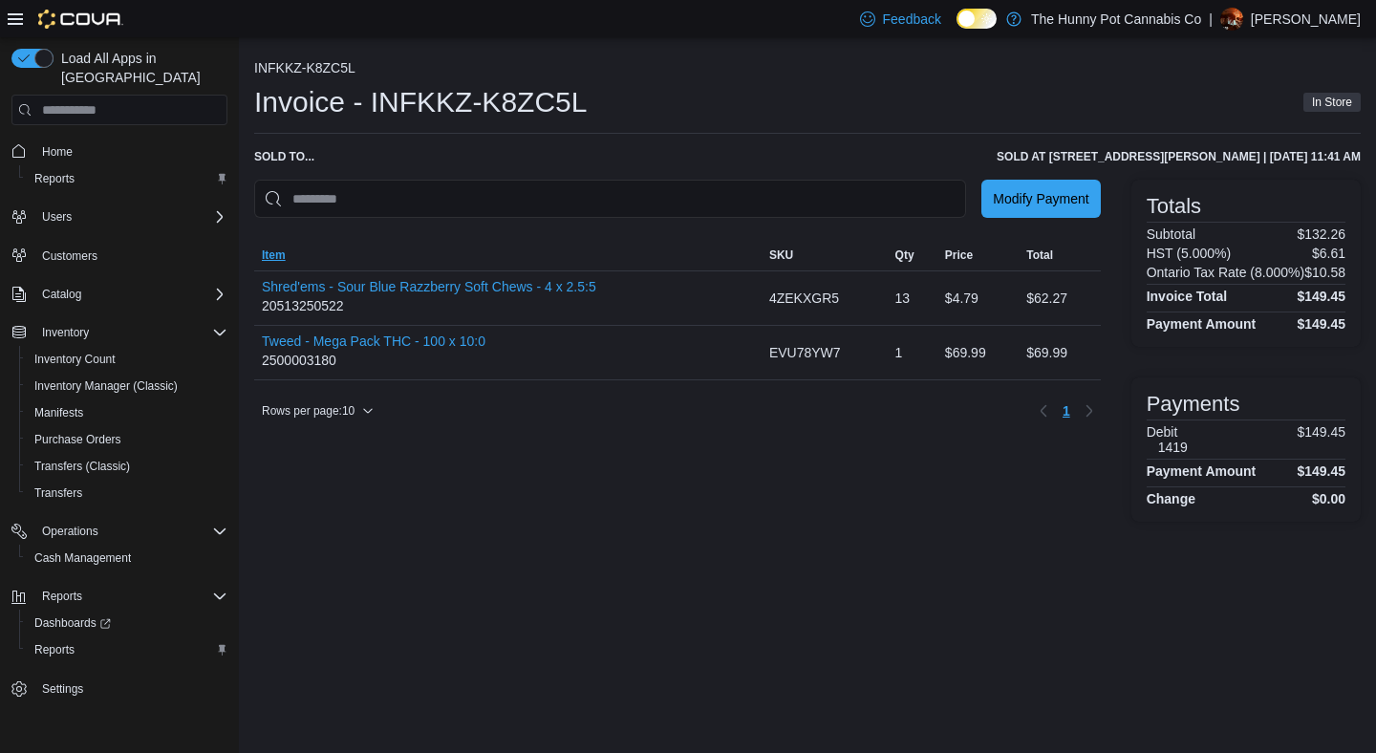
click at [598, 243] on span "Item" at bounding box center [507, 255] width 507 height 31
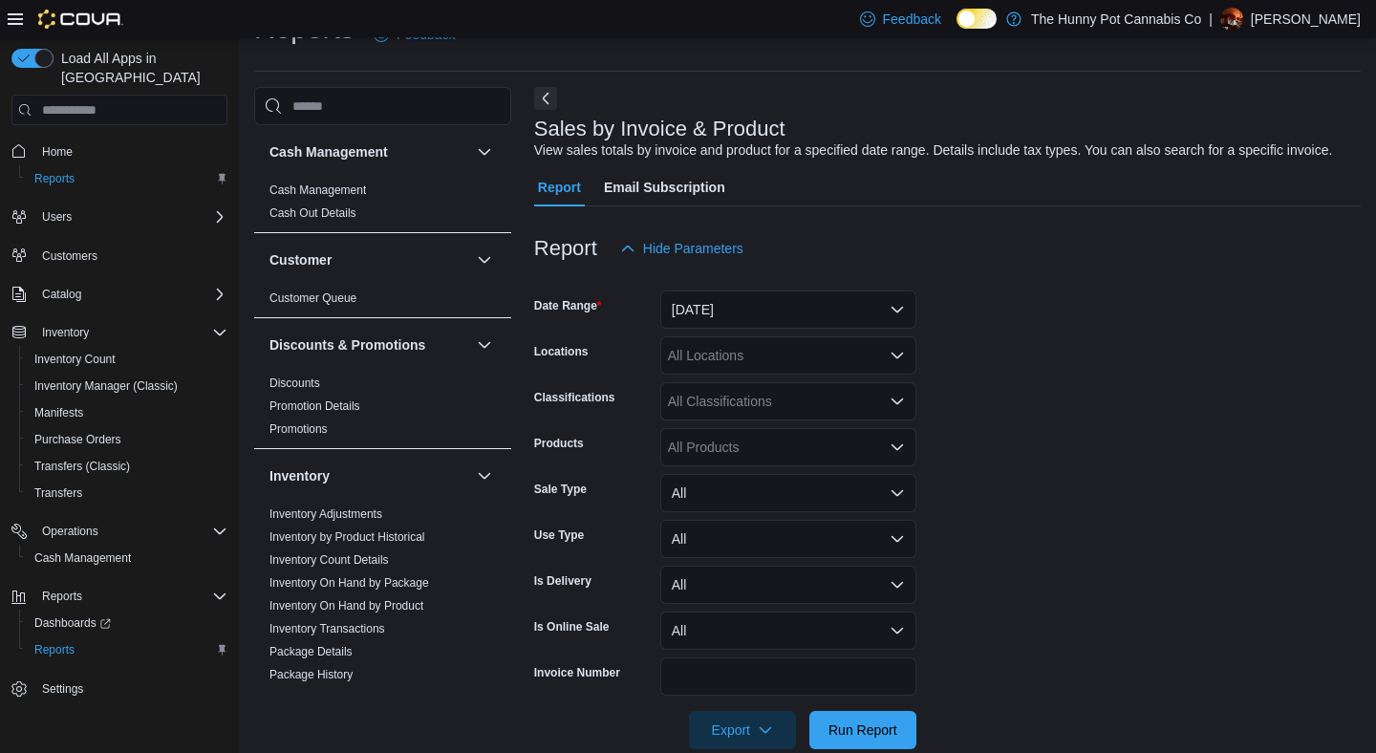
scroll to position [64, 0]
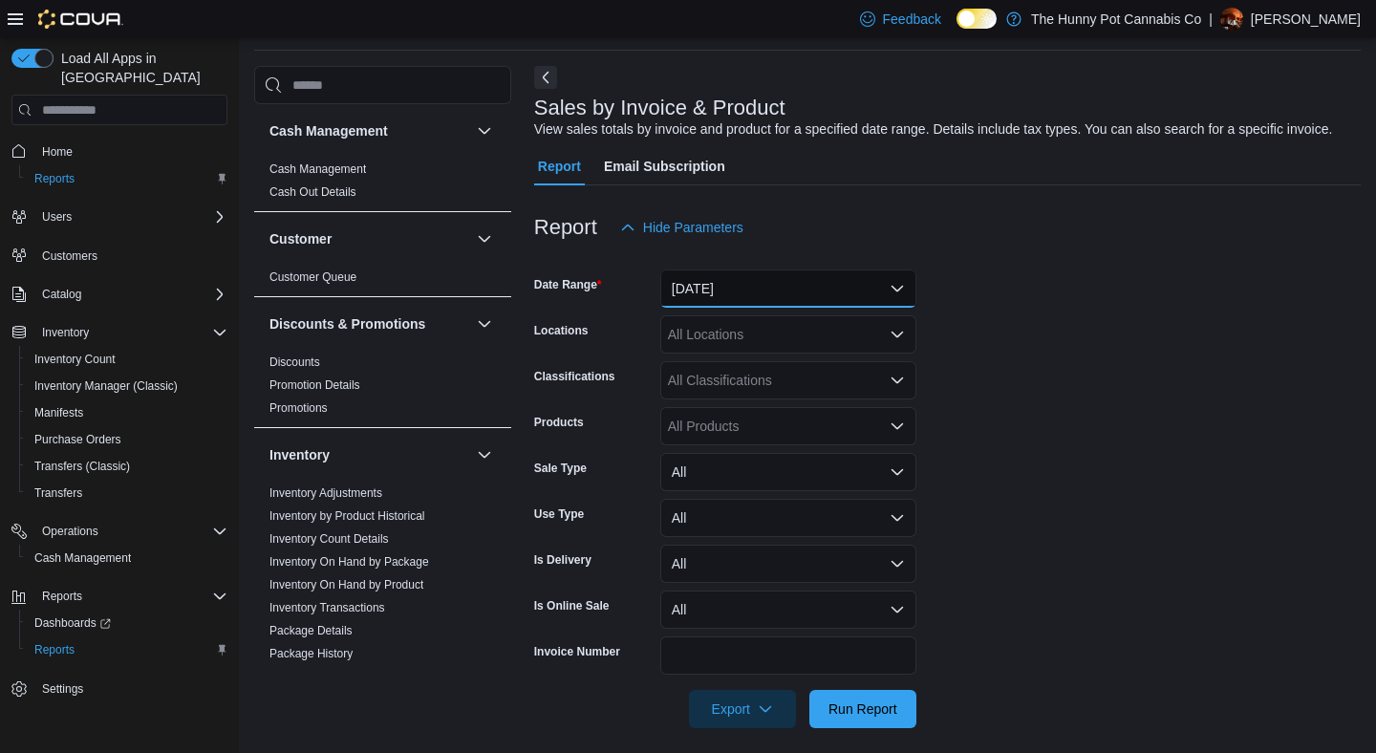
click at [833, 303] on button "[DATE]" at bounding box center [788, 288] width 256 height 38
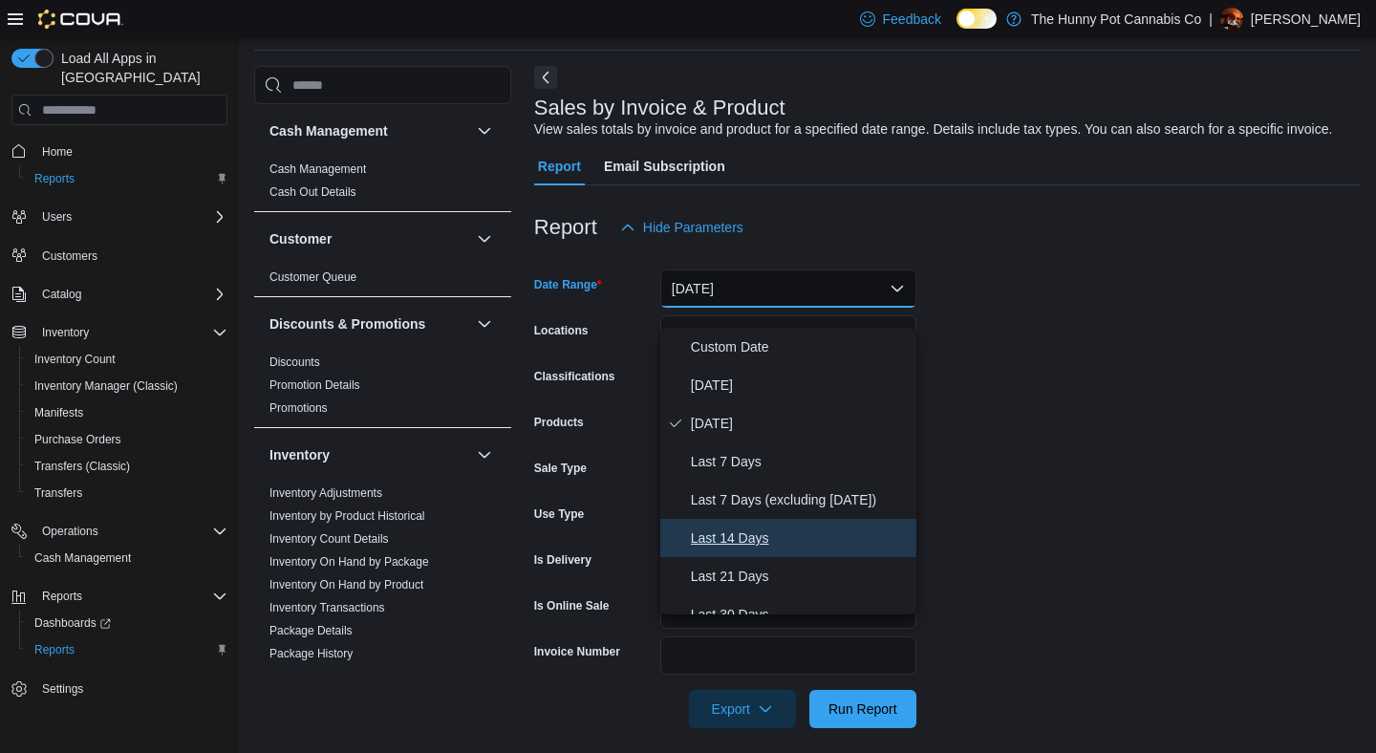
click at [742, 530] on span "Last 14 Days" at bounding box center [800, 538] width 218 height 23
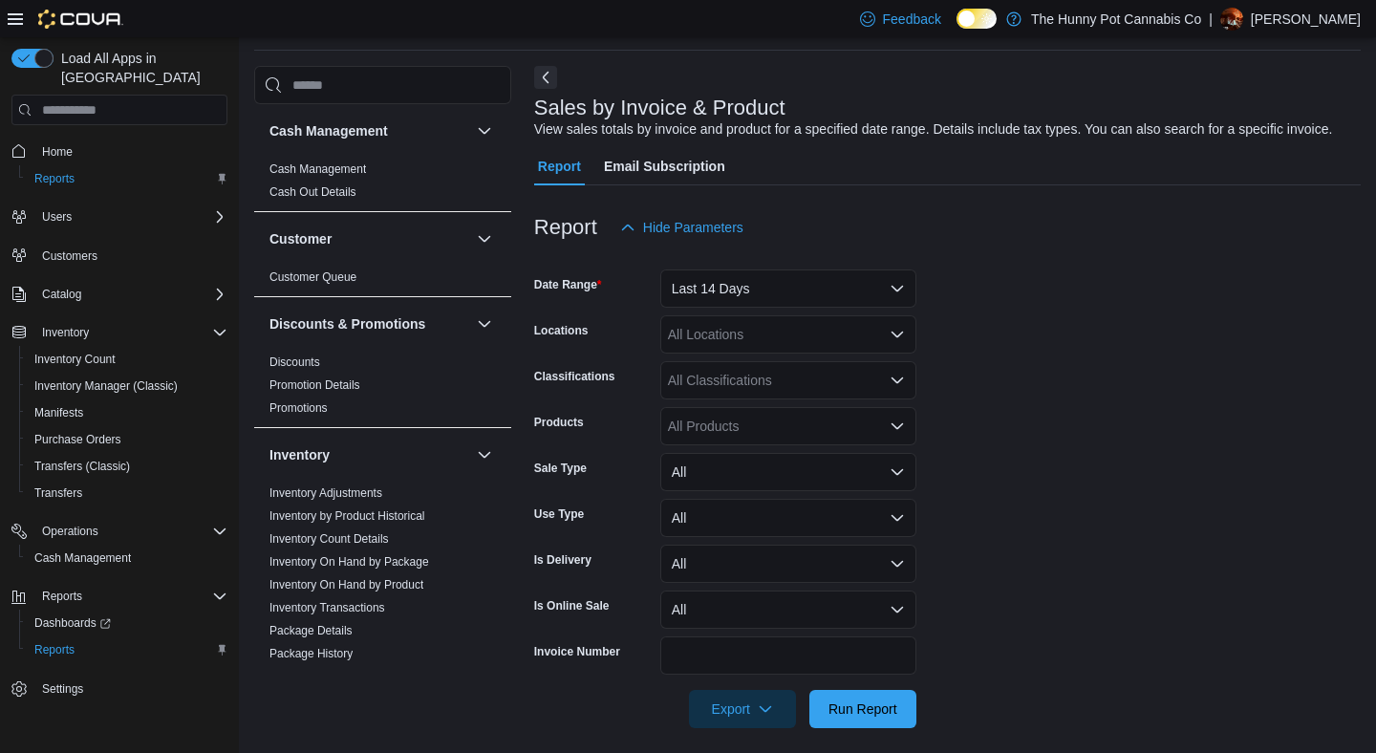
click at [1155, 325] on form "Date Range Last 14 Days Locations All Locations Classifications All Classificat…" at bounding box center [947, 488] width 827 height 482
click at [708, 354] on div "All Locations" at bounding box center [788, 334] width 256 height 38
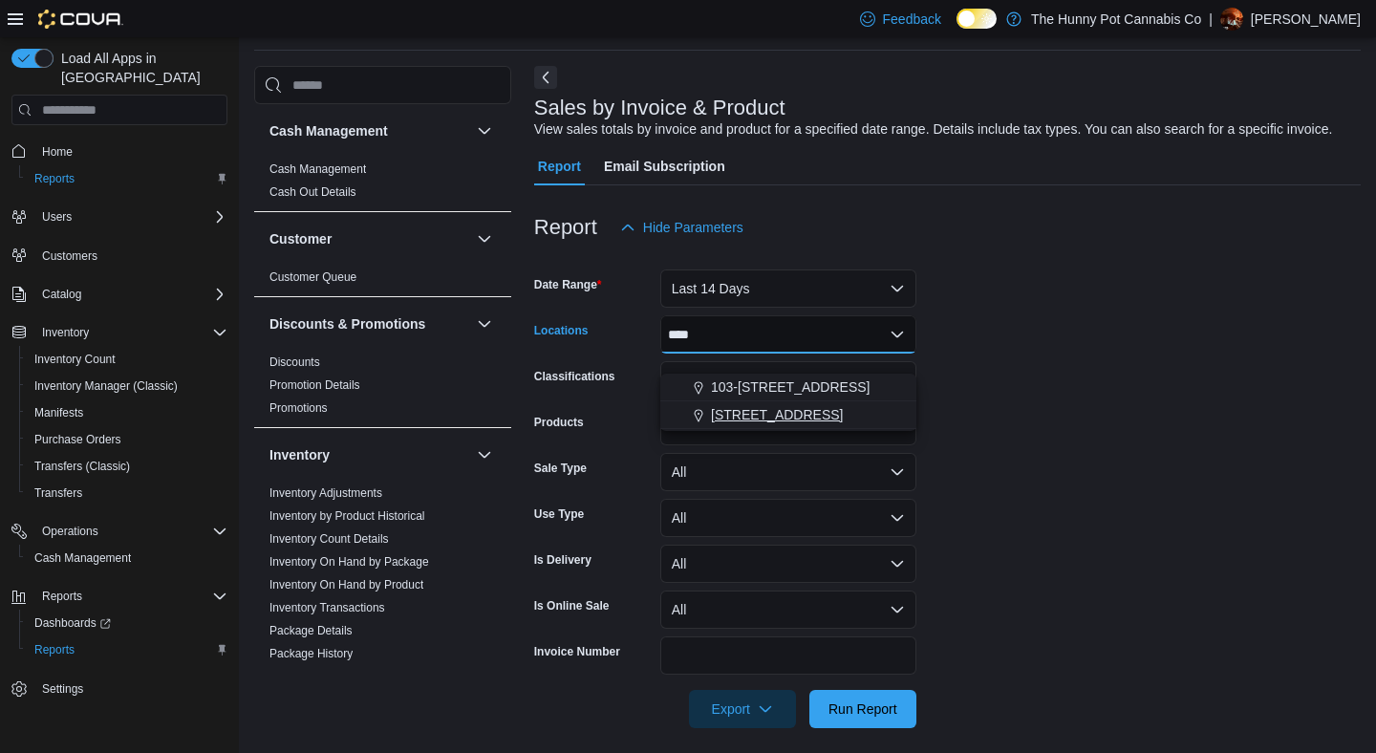
type input "****"
click at [751, 414] on span "[STREET_ADDRESS]" at bounding box center [777, 414] width 132 height 19
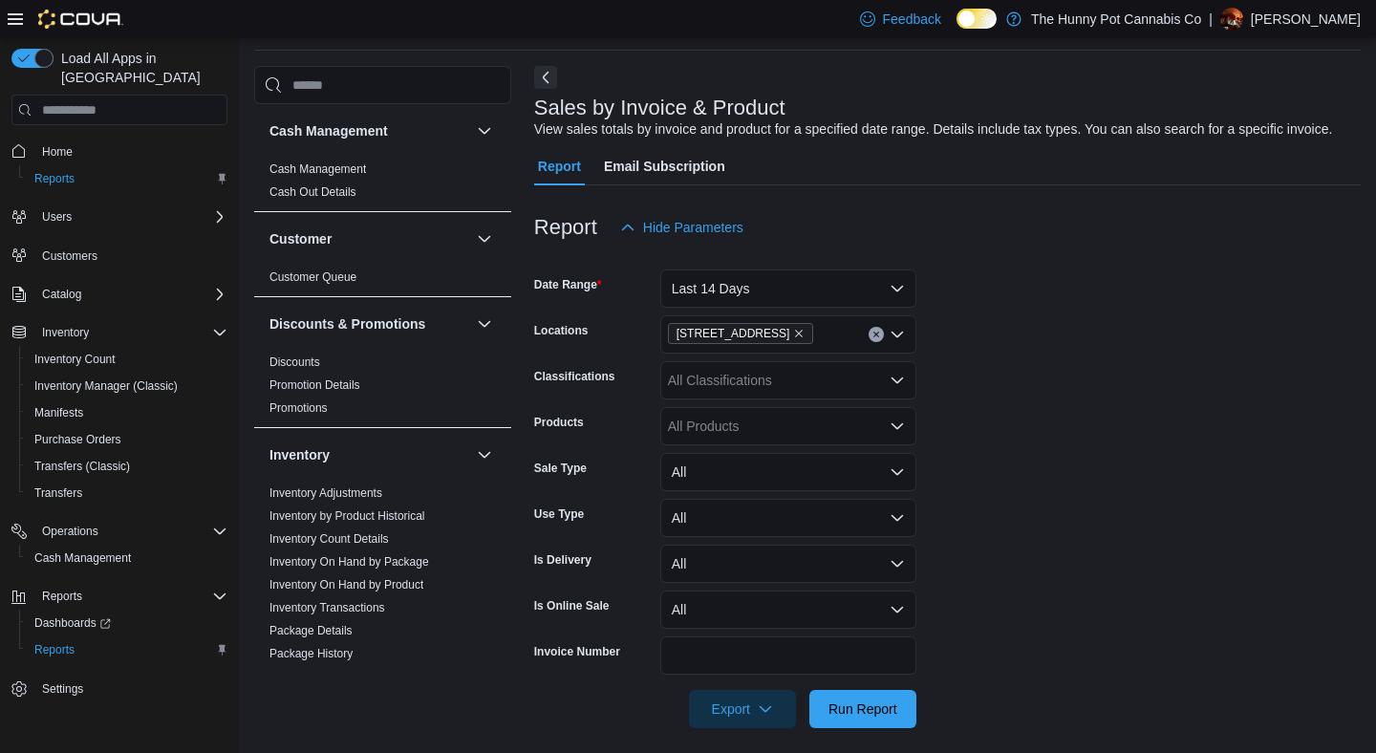
click at [1157, 399] on form "Date Range Last 14 Days Locations [STREET_ADDRESS] Classifications All Classifi…" at bounding box center [947, 488] width 827 height 482
click at [730, 444] on div "All Products" at bounding box center [788, 426] width 256 height 38
paste input "**********"
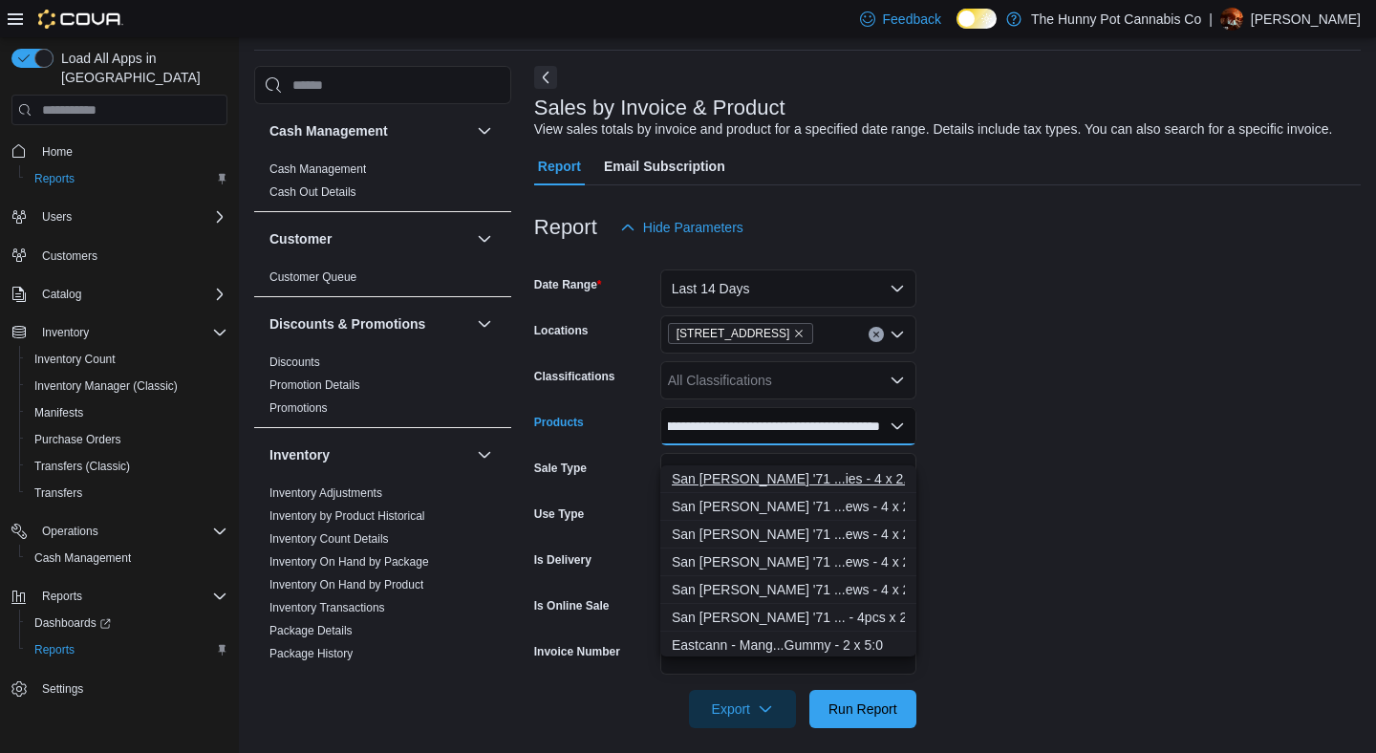
type input "**********"
click at [775, 479] on div "San [PERSON_NAME] '71 ...ies - 4 x 2.5:0" at bounding box center [788, 478] width 233 height 19
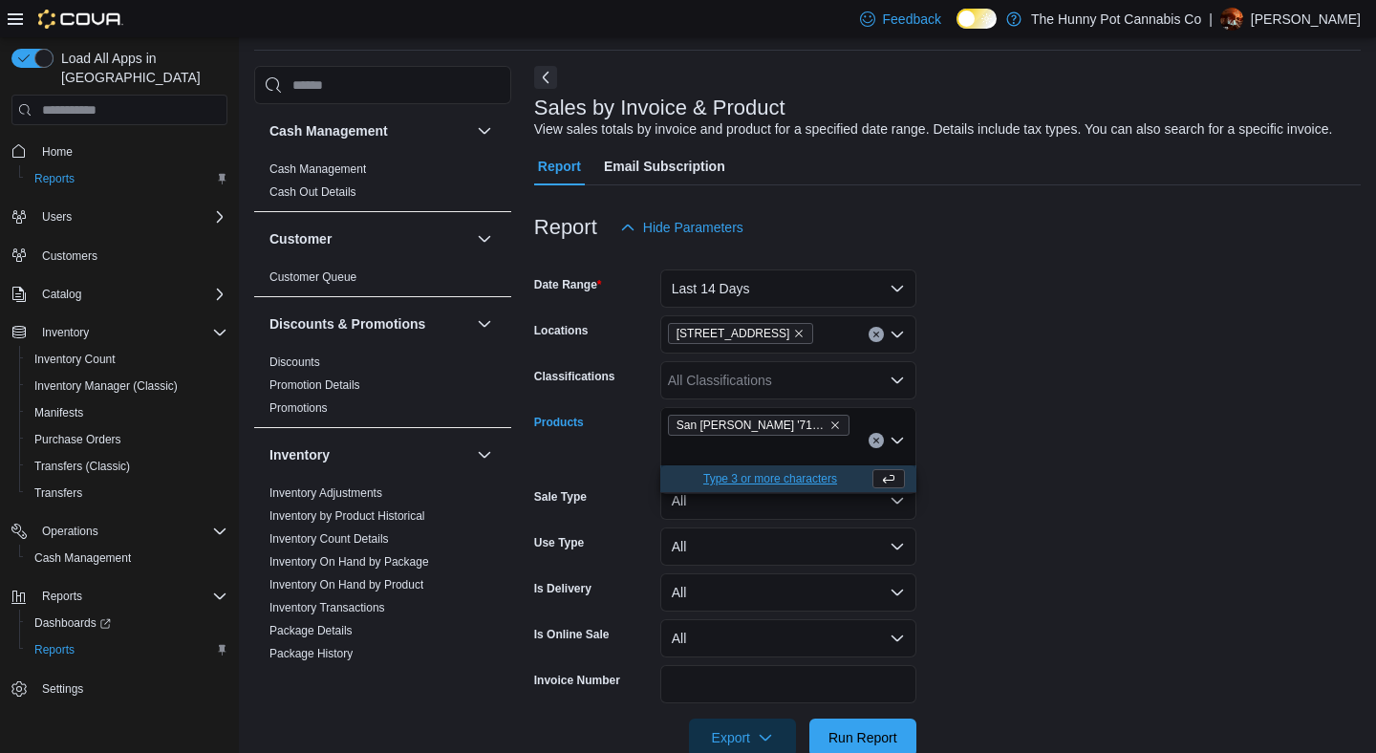
scroll to position [0, 0]
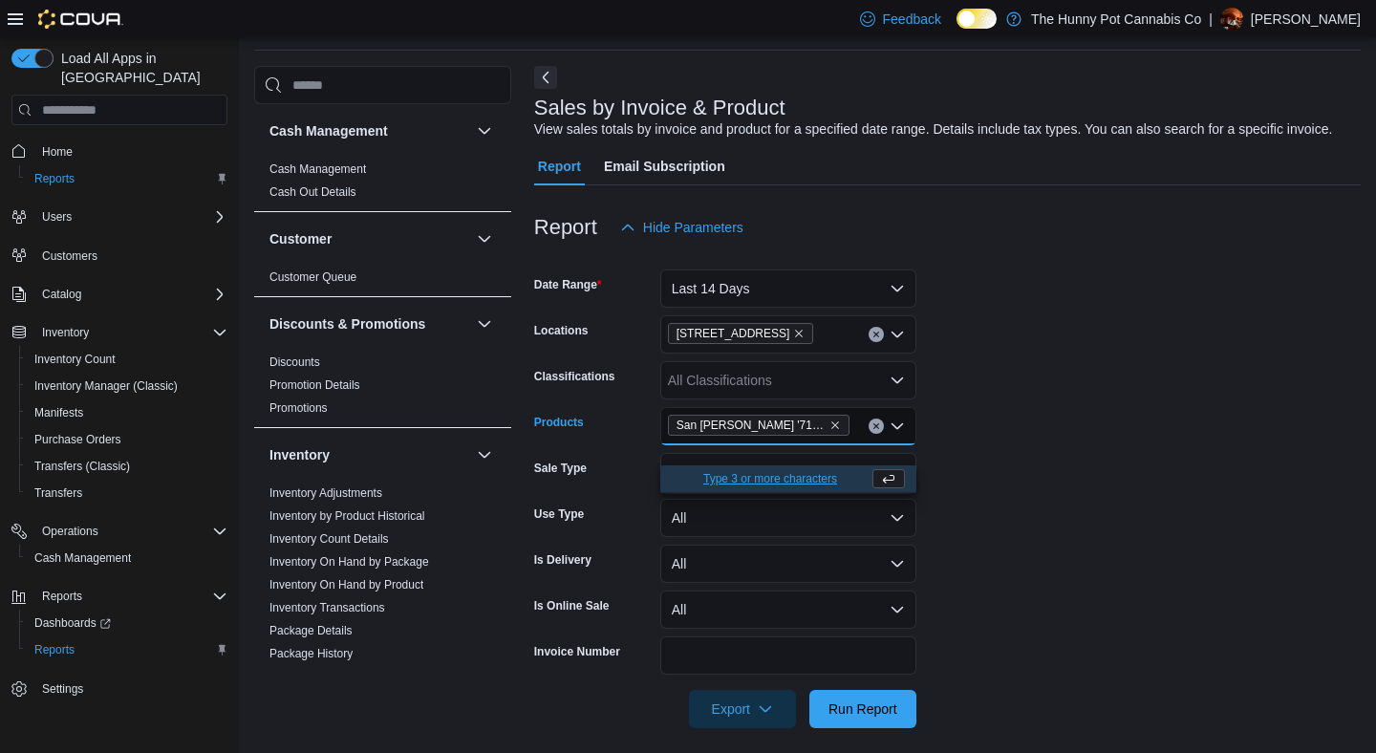
click at [1019, 500] on form "Date Range Last 14 Days Locations [STREET_ADDRESS] Classifications All Classifi…" at bounding box center [947, 488] width 827 height 482
click at [875, 751] on div at bounding box center [947, 739] width 827 height 23
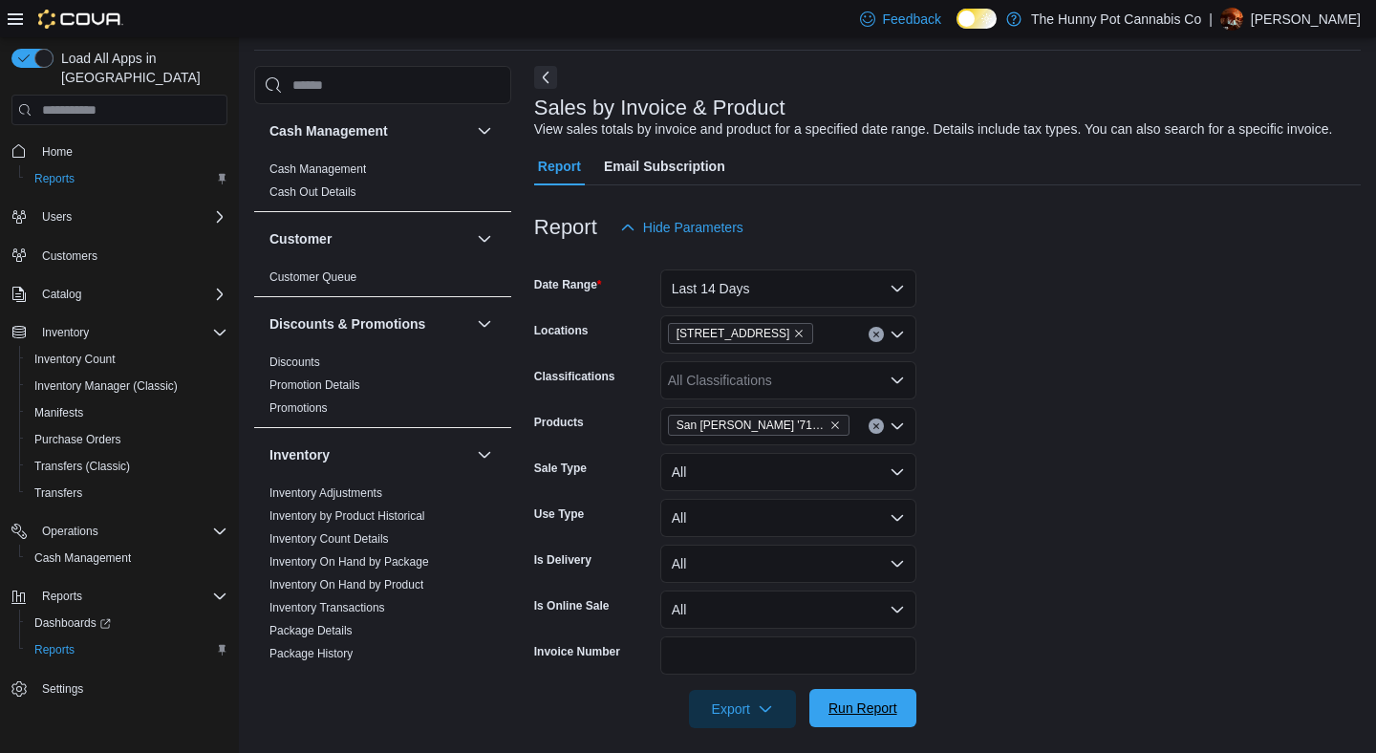
click at [877, 718] on span "Run Report" at bounding box center [862, 708] width 69 height 19
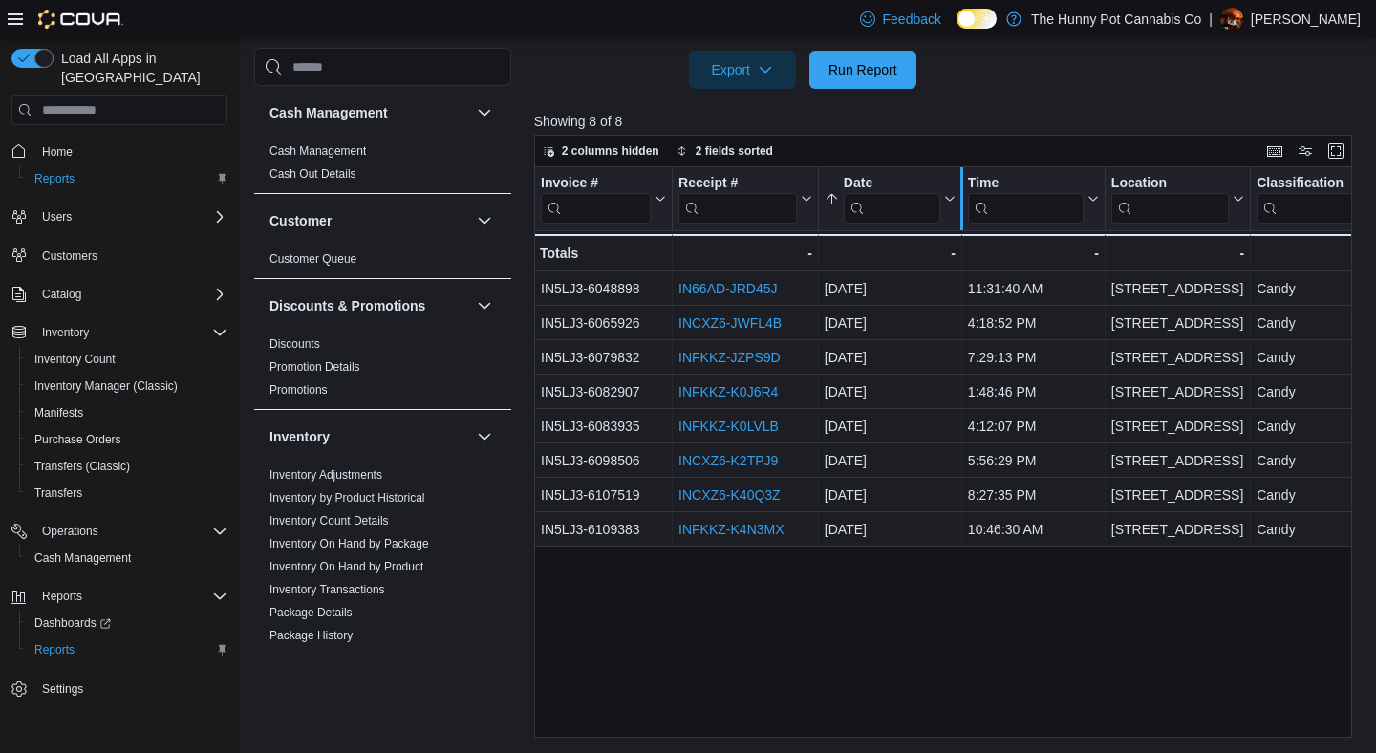
scroll to position [710, 0]
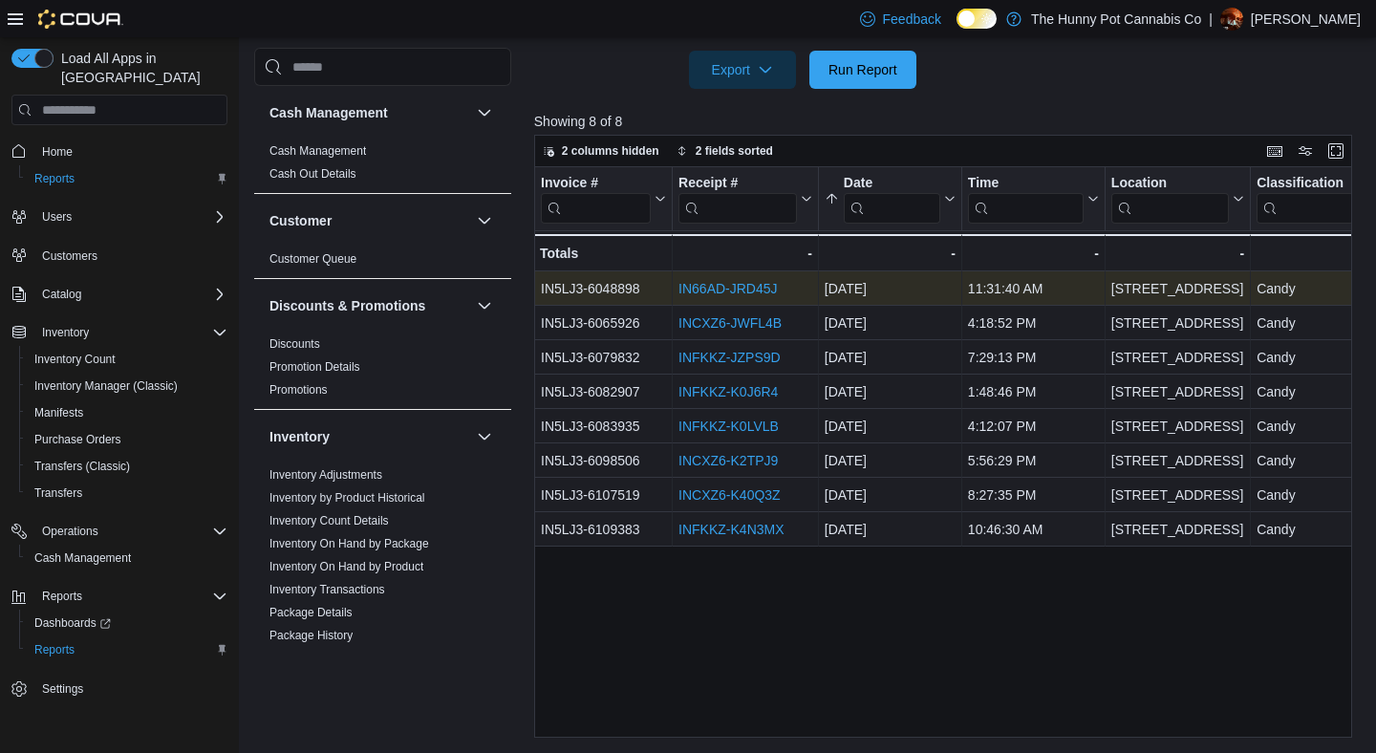
click at [759, 297] on link "IN66AD-JRD45J" at bounding box center [727, 289] width 98 height 15
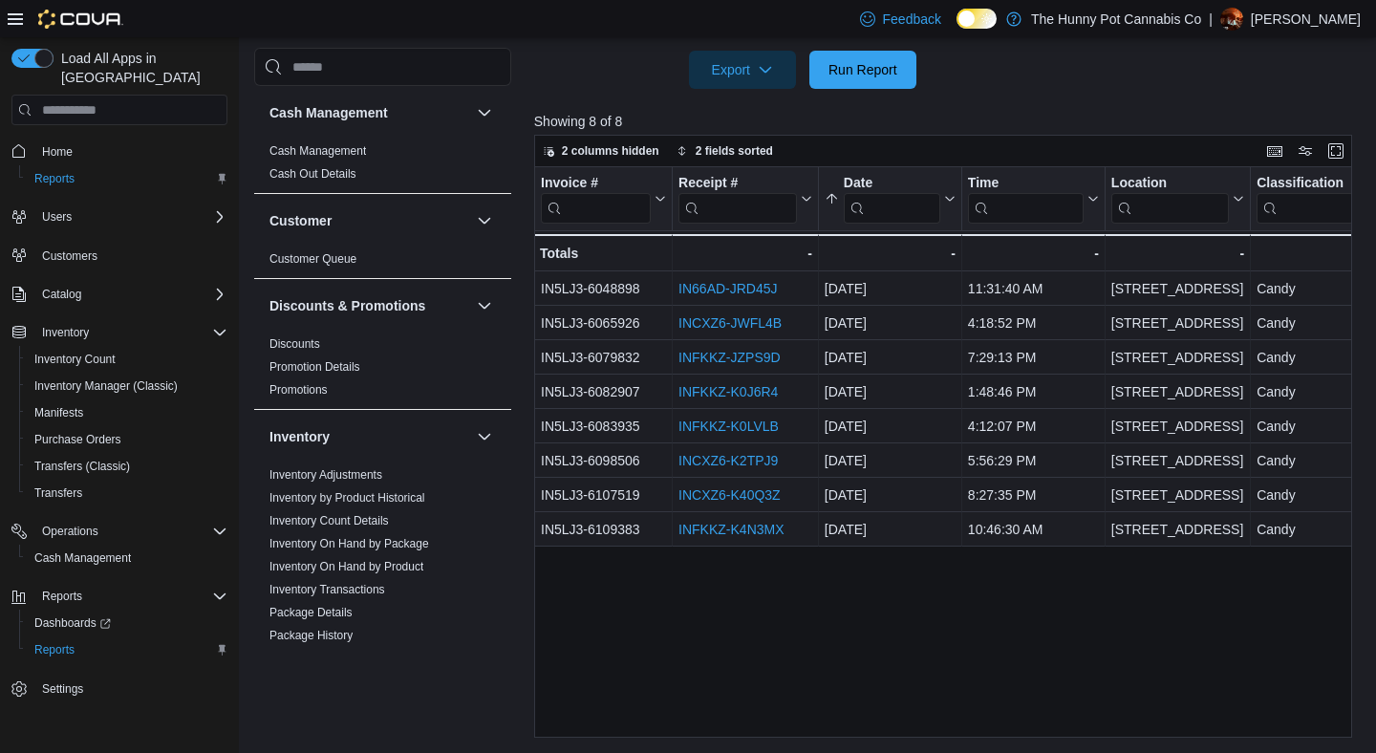
click at [1000, 125] on p "Showing 8 of 8" at bounding box center [947, 121] width 827 height 19
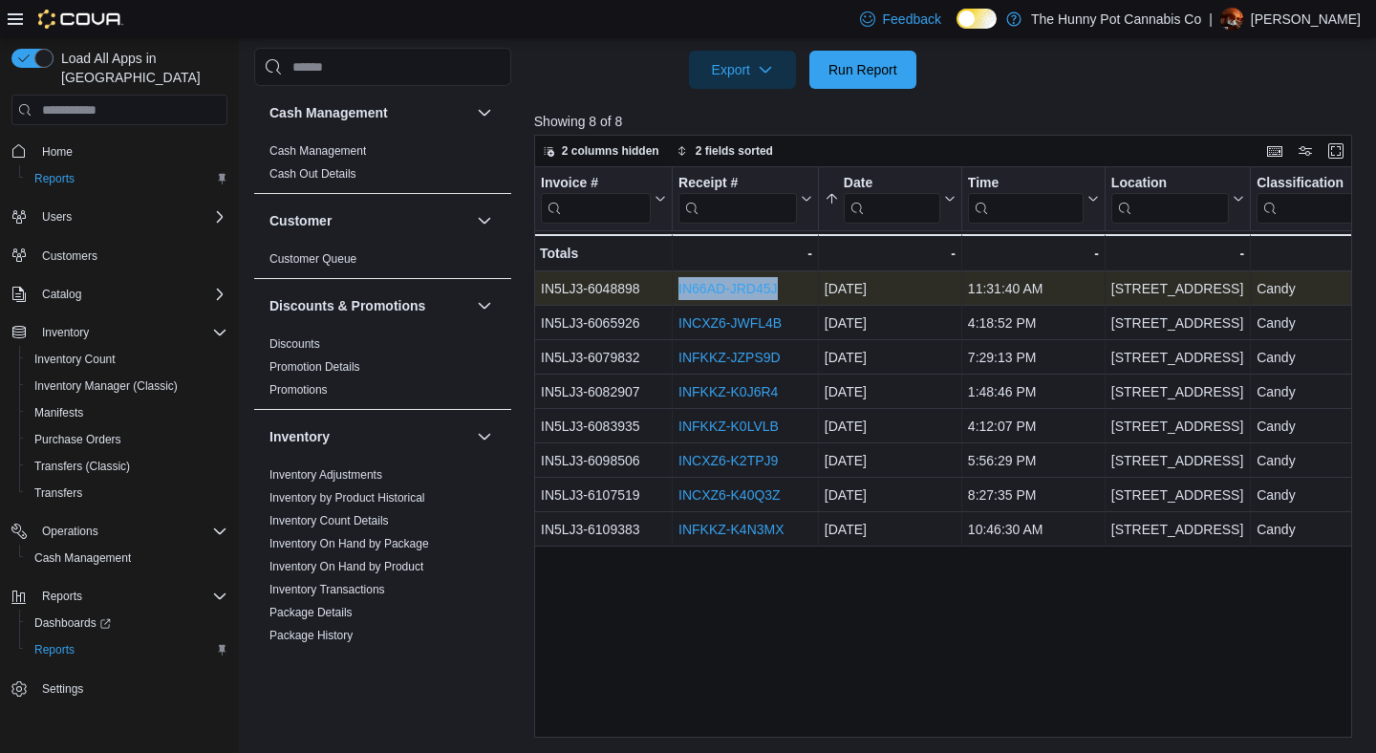
drag, startPoint x: 790, startPoint y: 305, endPoint x: 671, endPoint y: 302, distance: 119.5
copy div "- Invoice #, column 1, row 1 IN66AD-JRD45J"
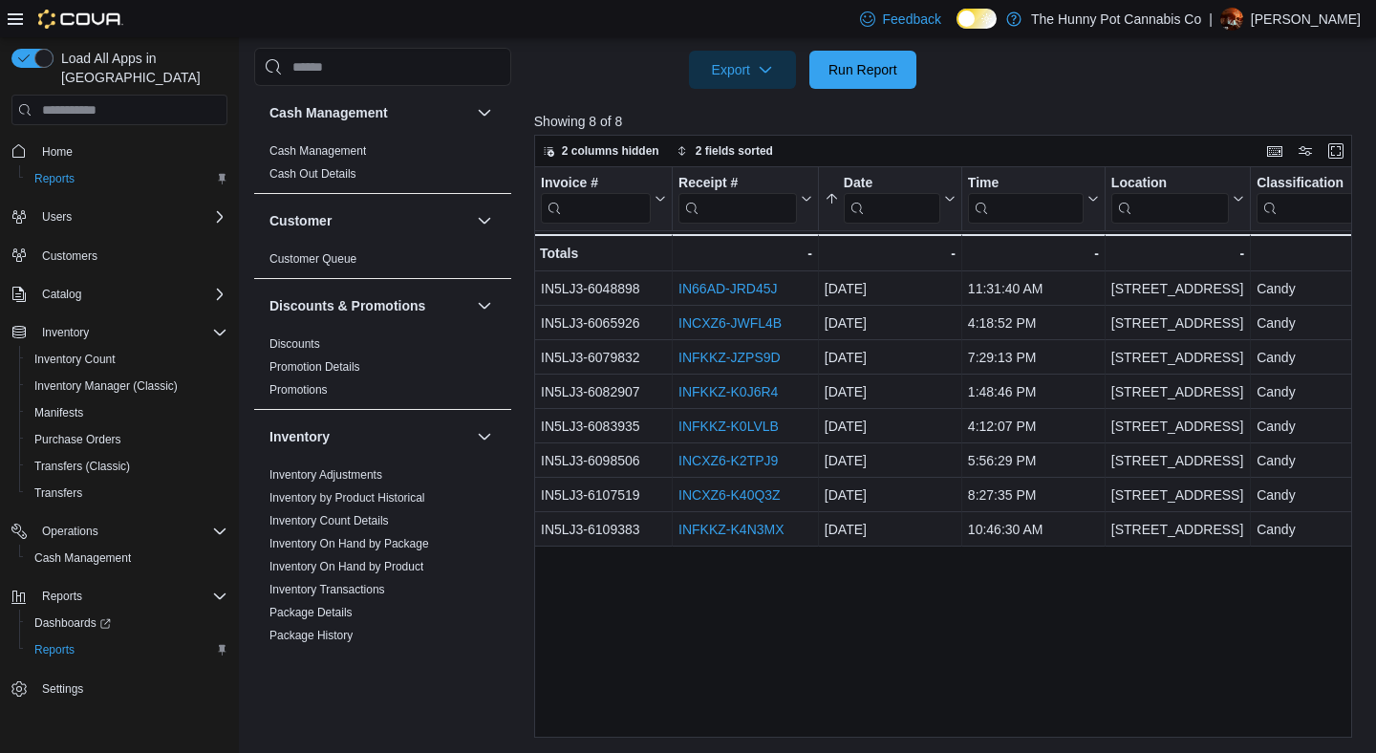
click at [1026, 51] on div at bounding box center [947, 42] width 827 height 15
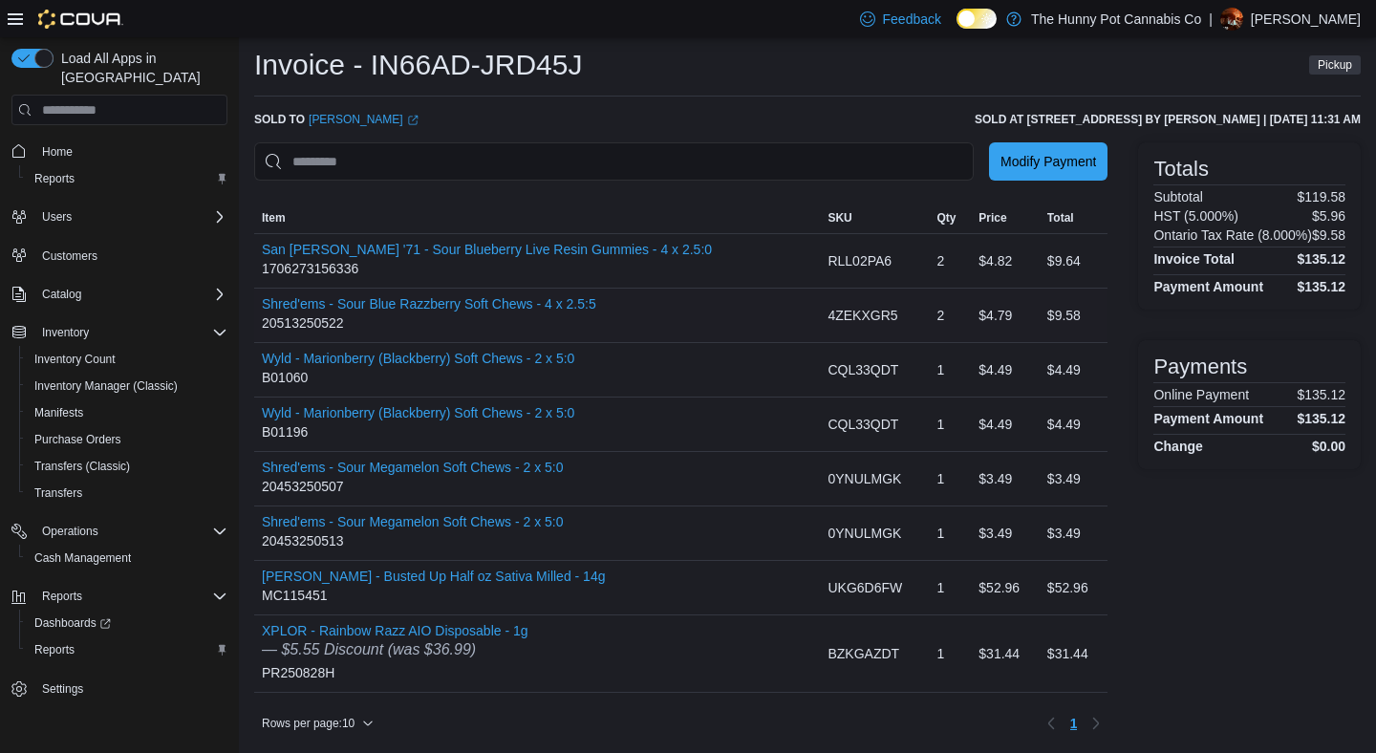
scroll to position [38, 0]
click at [626, 111] on div "IN66AD-JRD45J Invoice - IN66AD-JRD45J Pickup Sold to [PERSON_NAME] (opens in a …" at bounding box center [807, 380] width 1107 height 716
